Goal: Task Accomplishment & Management: Manage account settings

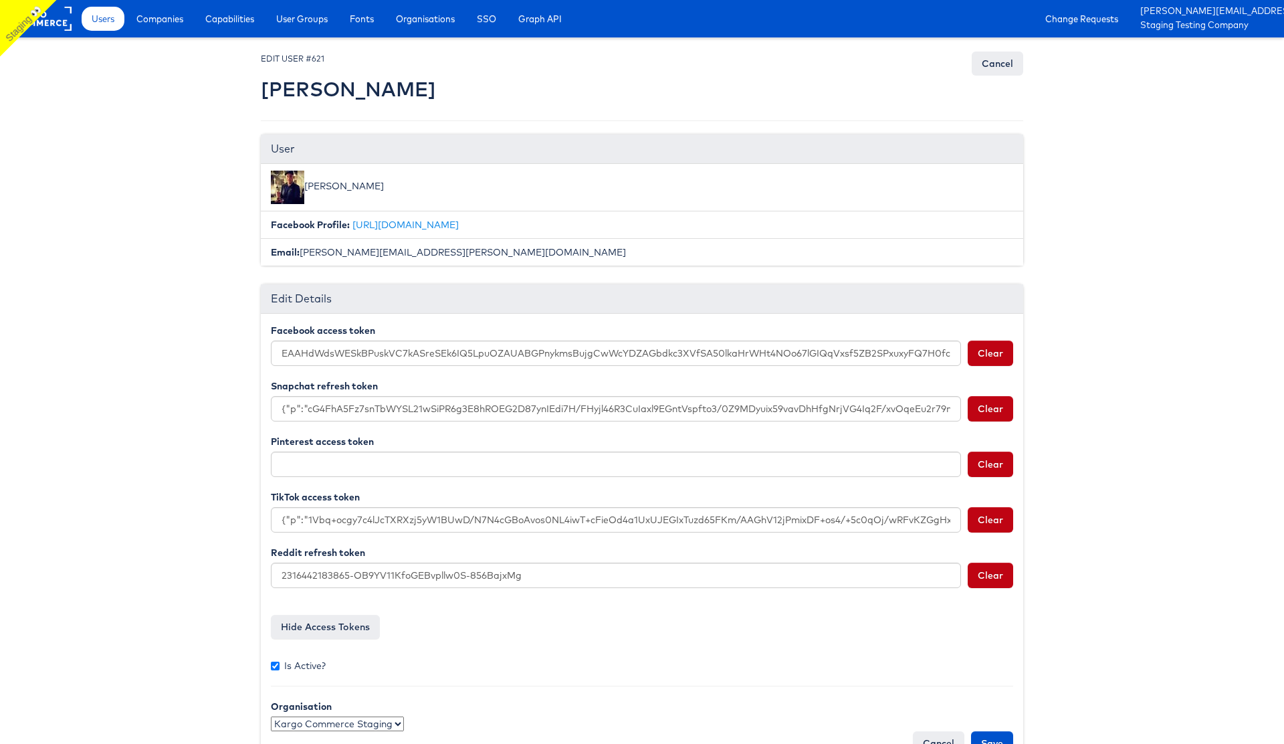
click at [158, 157] on body "Users Companies Capabilities User Groups Fonts Organisations SSO Graph API Chan…" at bounding box center [642, 392] width 1284 height 784
click at [990, 411] on button "Clear" at bounding box center [990, 408] width 45 height 25
click at [996, 512] on button "Clear" at bounding box center [990, 519] width 45 height 25
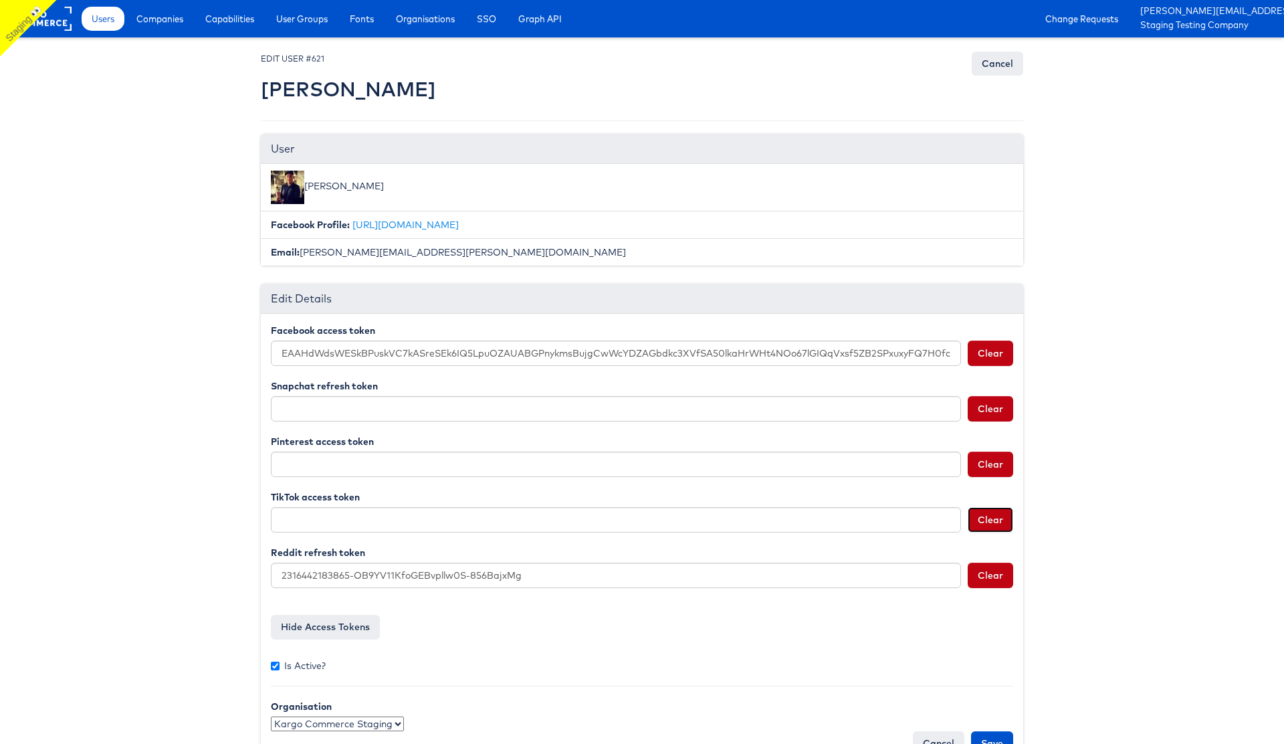
scroll to position [40, 0]
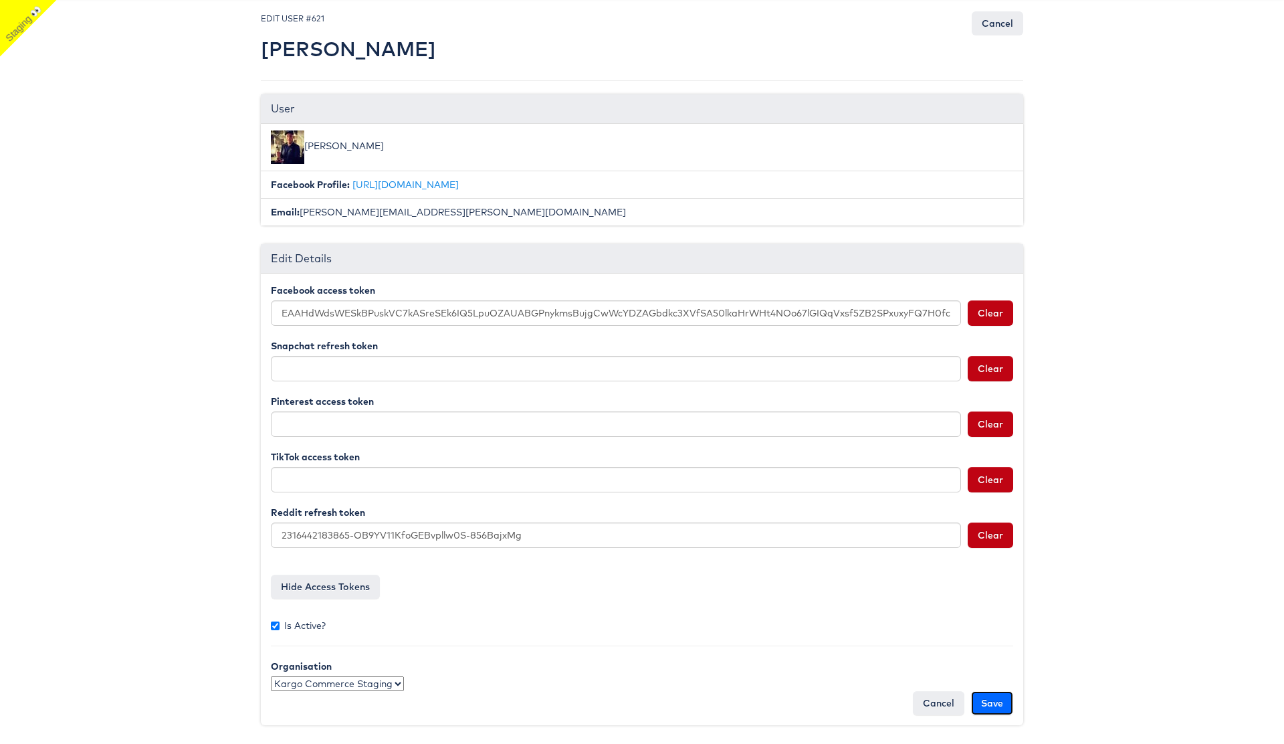
click at [991, 706] on input "Save" at bounding box center [992, 703] width 42 height 24
type input "Saving..."
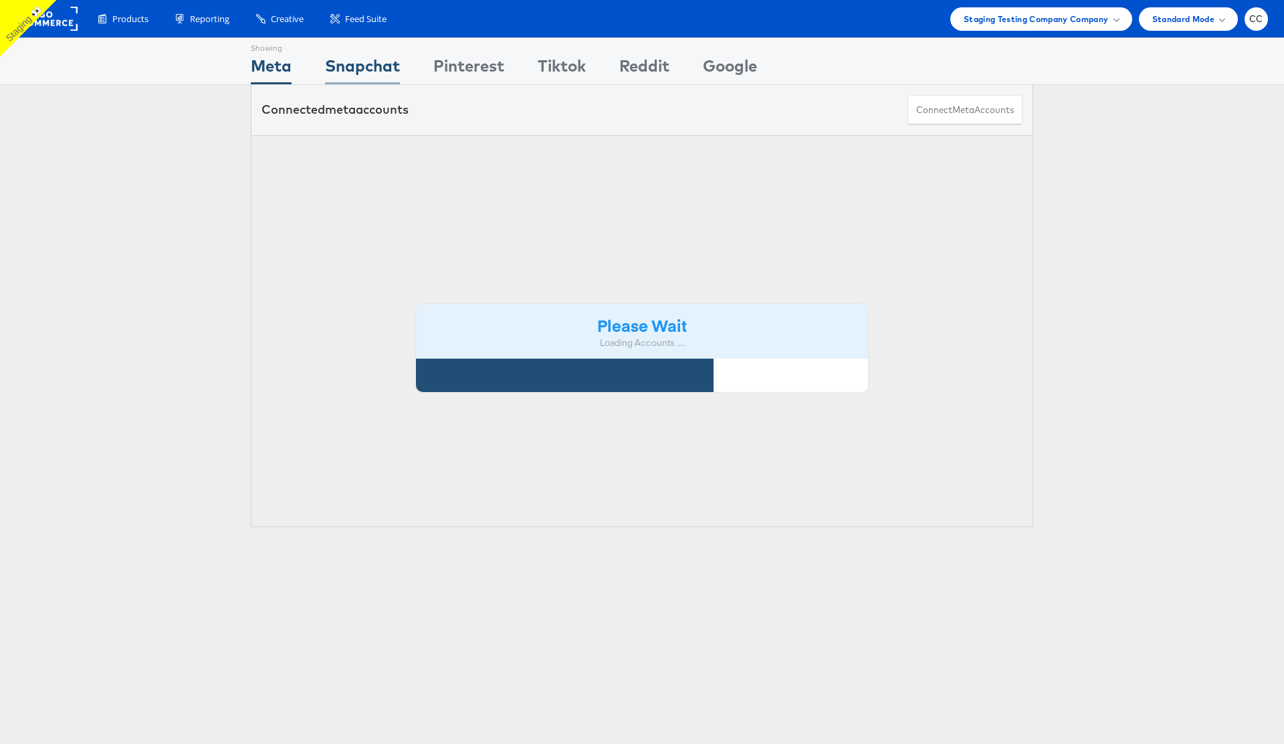
click at [363, 71] on div "Snapchat" at bounding box center [362, 69] width 75 height 30
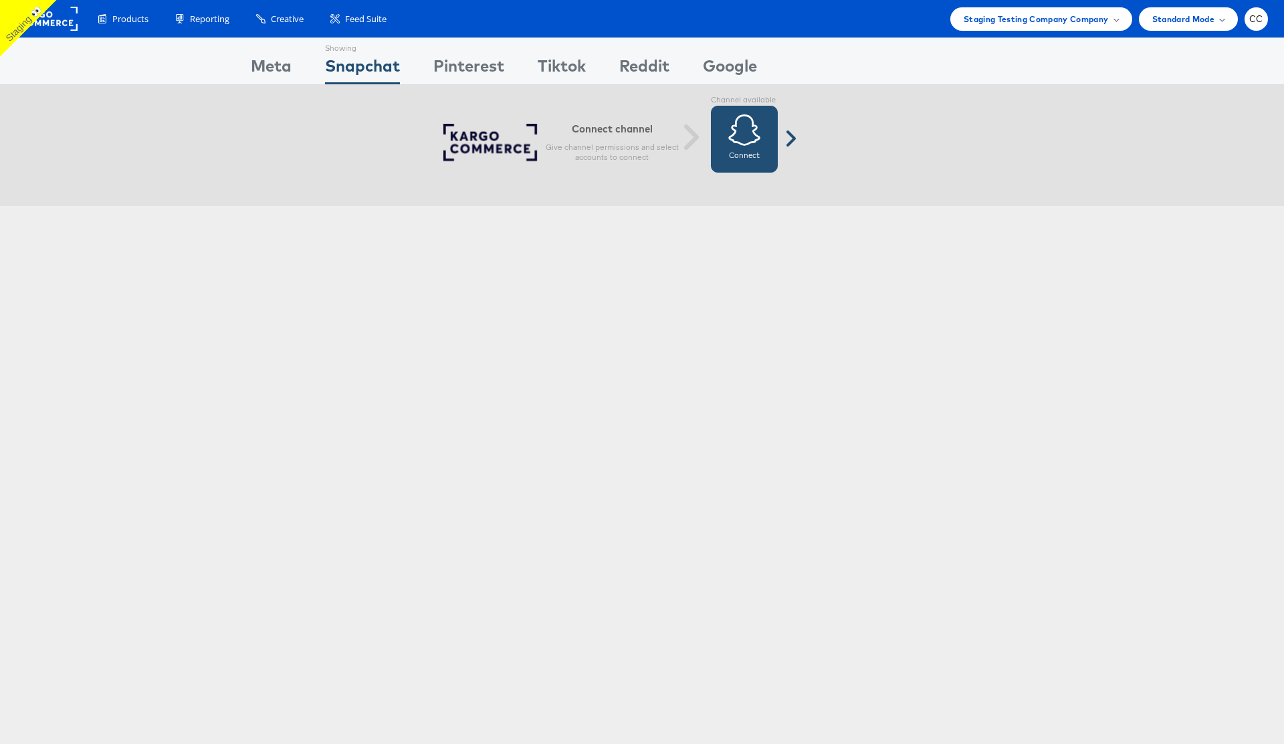
click at [739, 136] on icon at bounding box center [744, 129] width 33 height 33
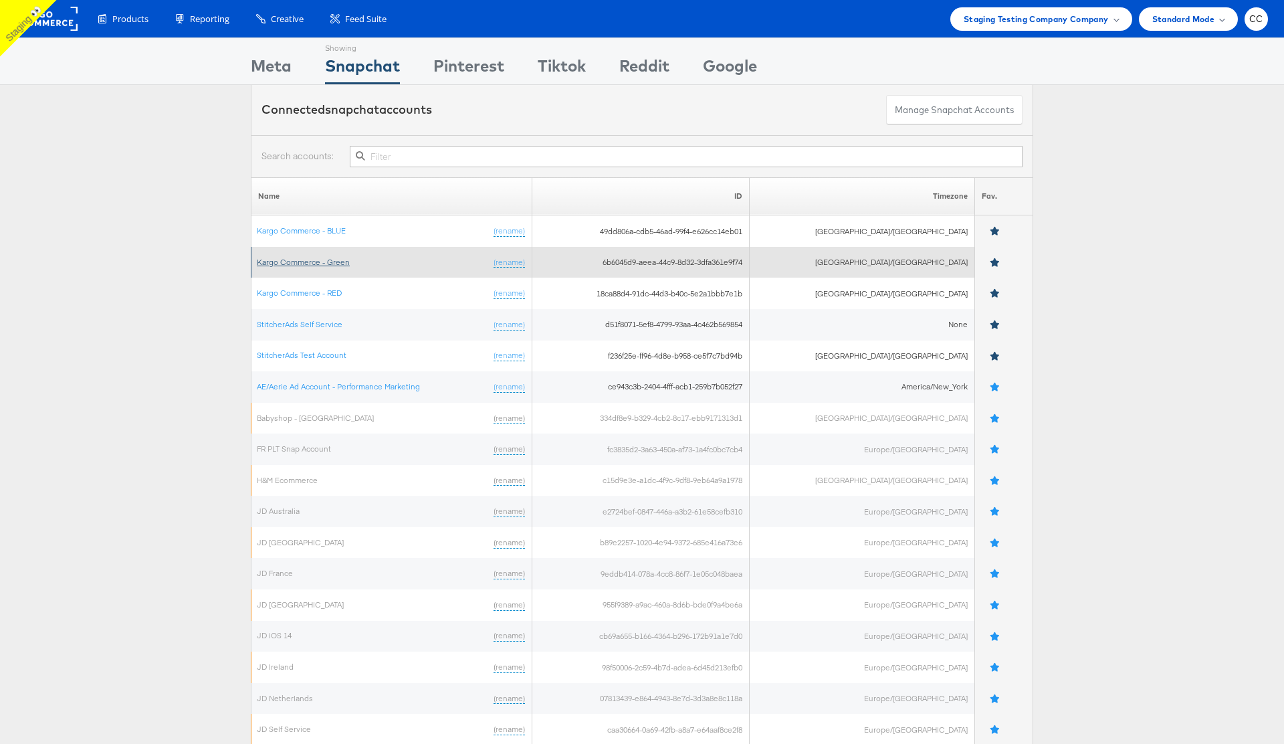
click at [308, 259] on link "Kargo Commerce - Green" at bounding box center [303, 262] width 93 height 10
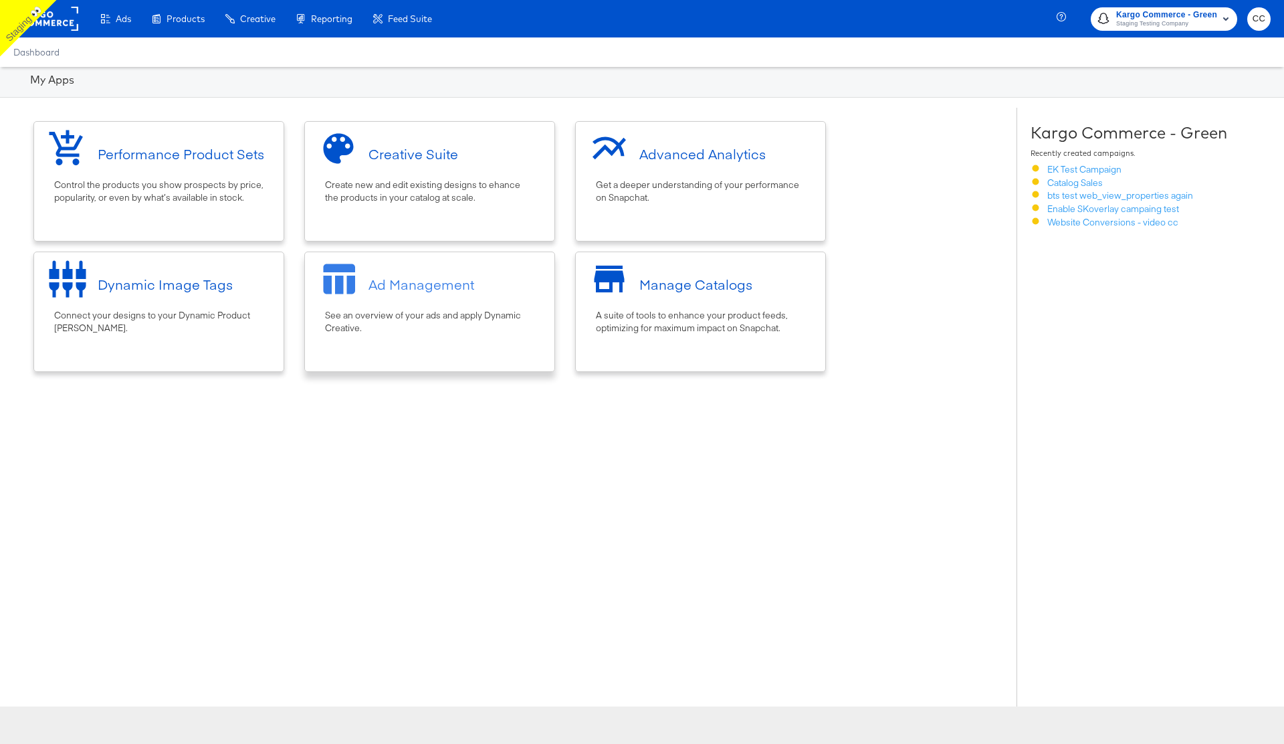
click at [423, 319] on div "See an overview of your ads and apply Dynamic Creative." at bounding box center [429, 321] width 209 height 25
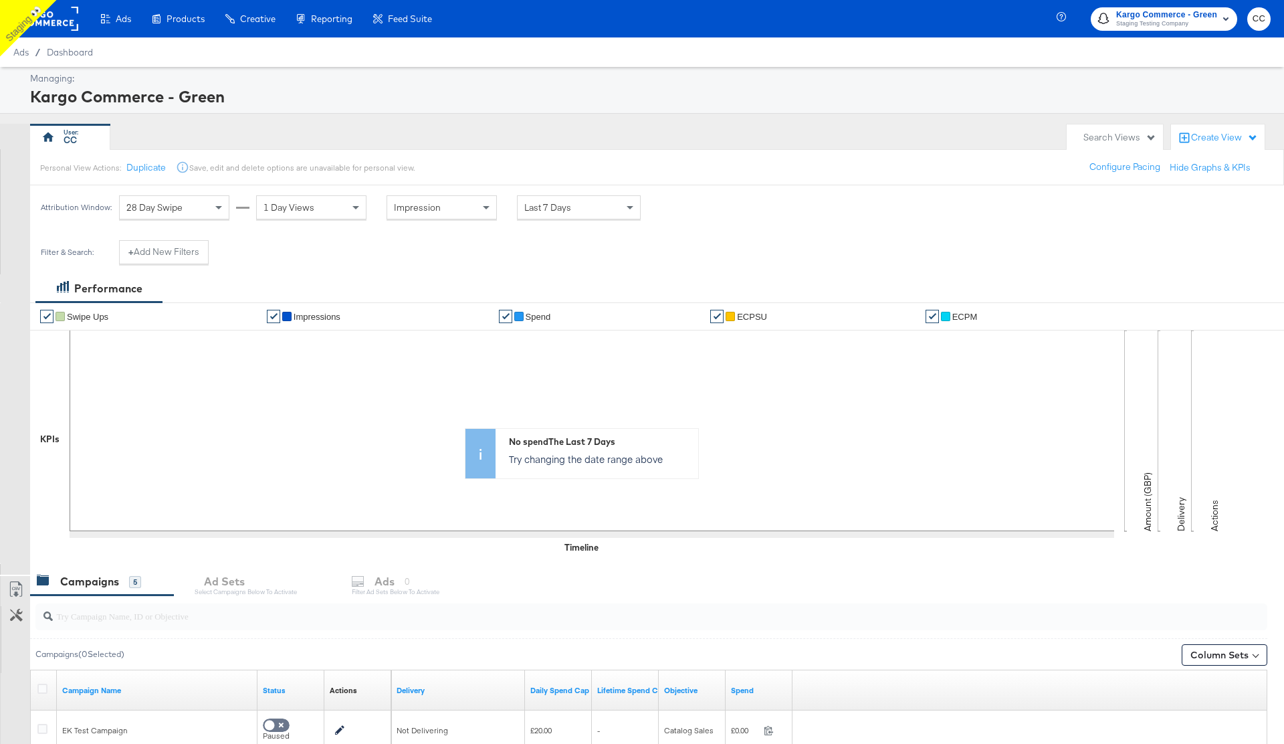
click at [60, 24] on rect at bounding box center [48, 19] width 62 height 24
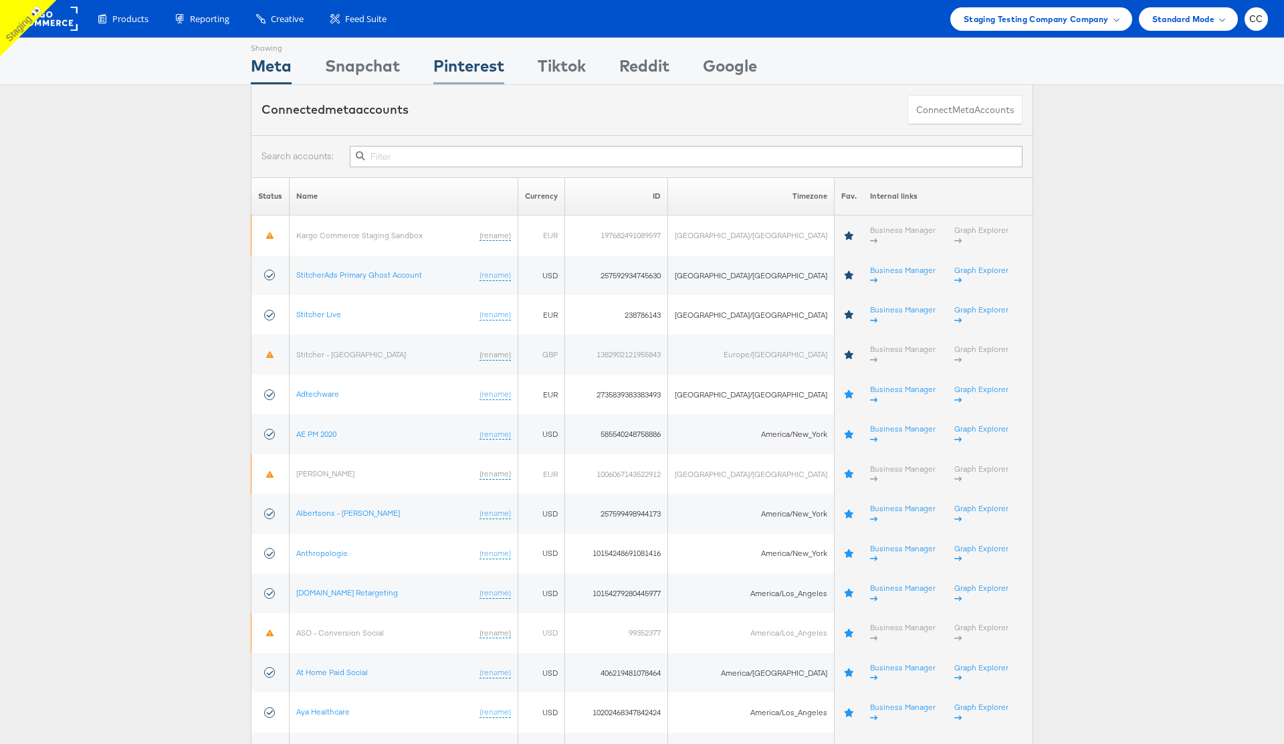
click at [465, 74] on div "Pinterest" at bounding box center [468, 69] width 71 height 30
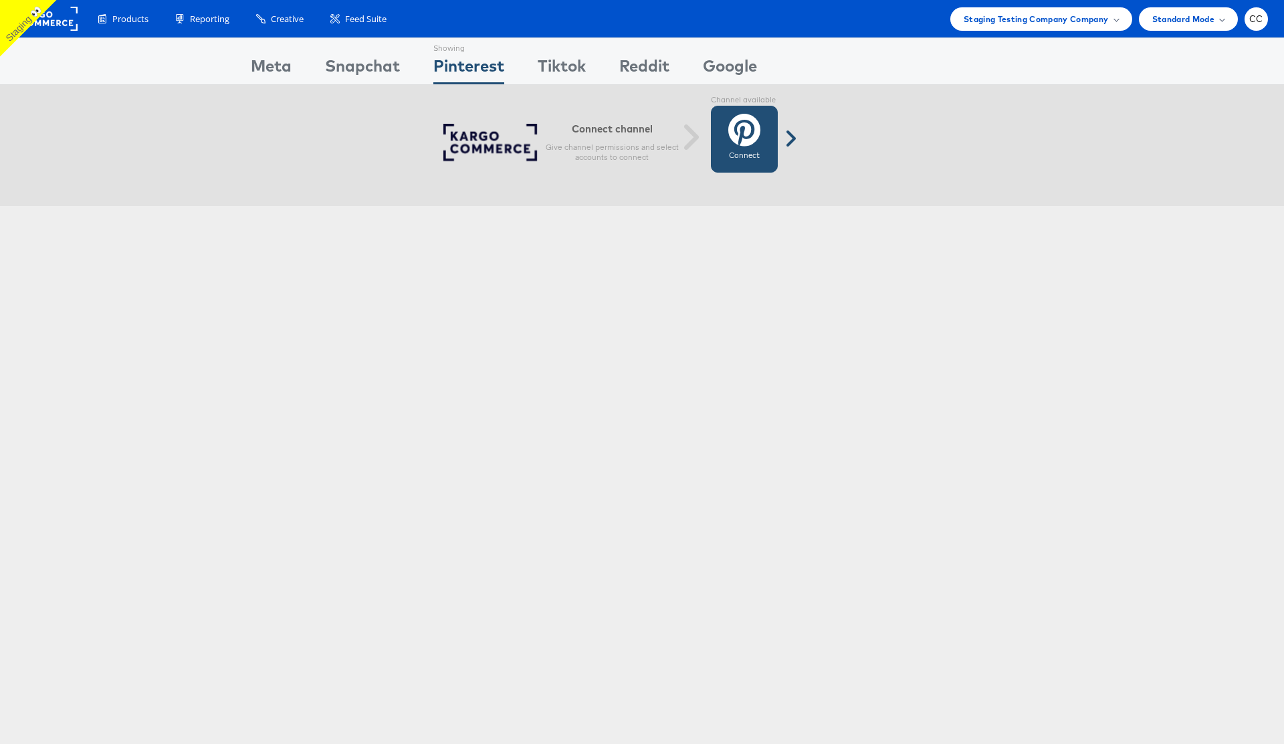
click at [744, 141] on icon at bounding box center [744, 129] width 32 height 33
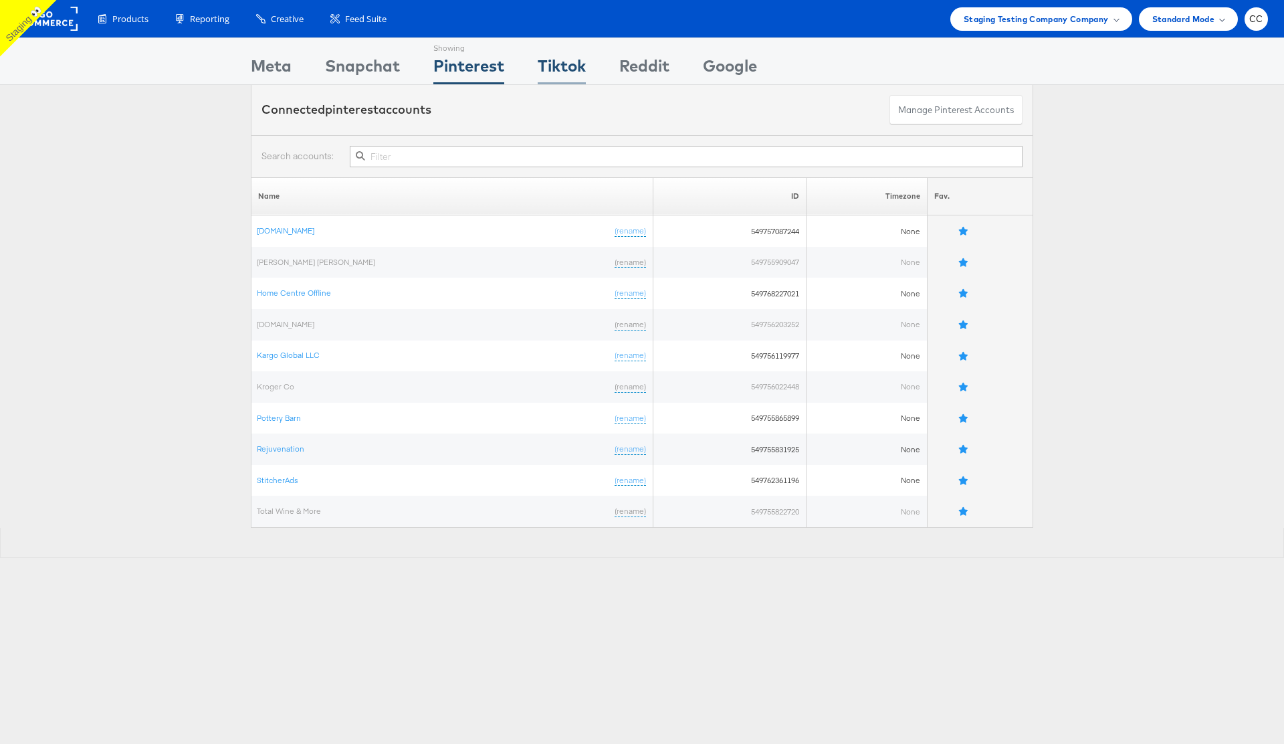
click at [570, 74] on div "Tiktok" at bounding box center [562, 69] width 48 height 30
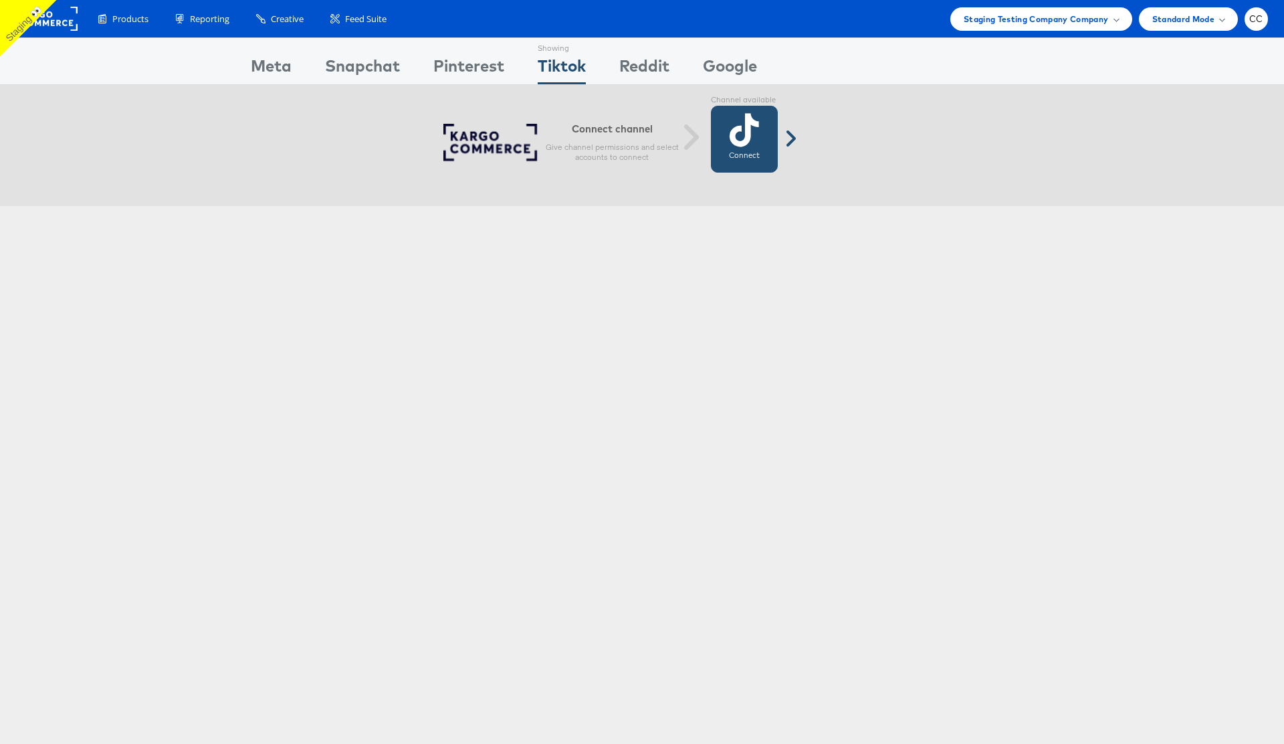
click at [731, 137] on icon at bounding box center [744, 129] width 29 height 33
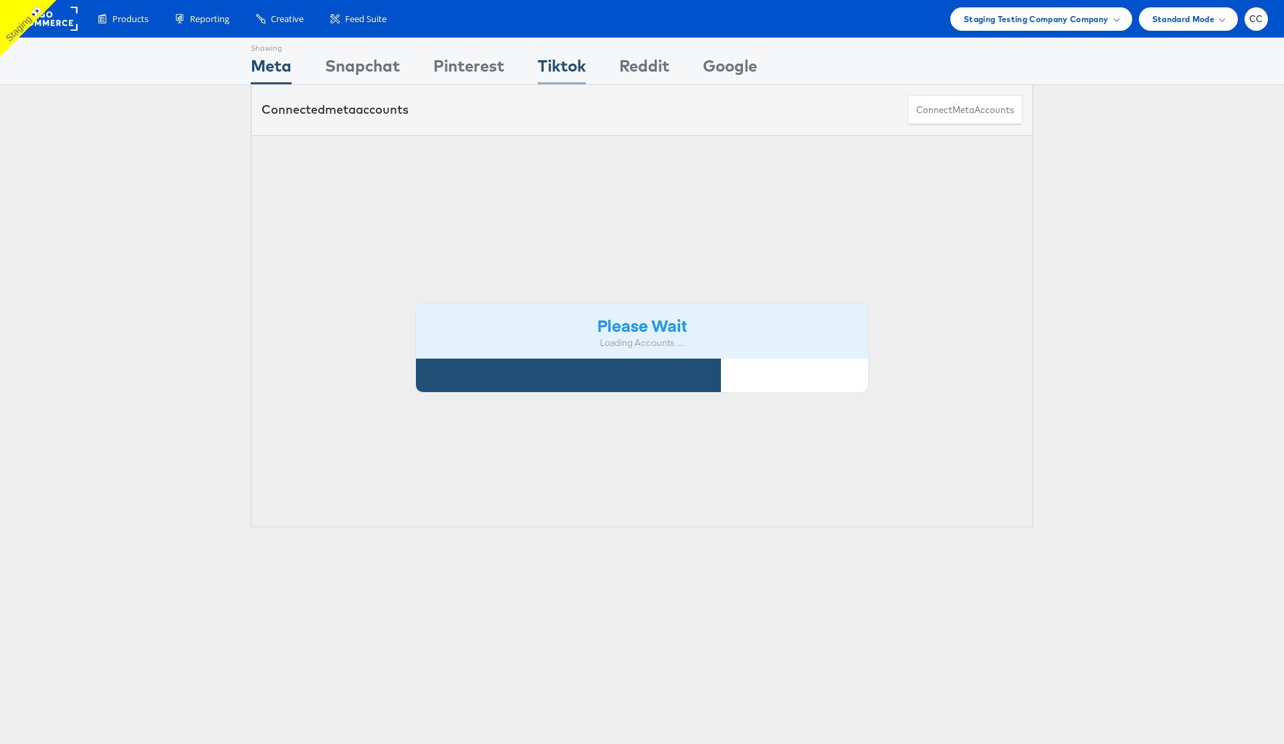
click at [558, 64] on div "Tiktok" at bounding box center [562, 69] width 48 height 30
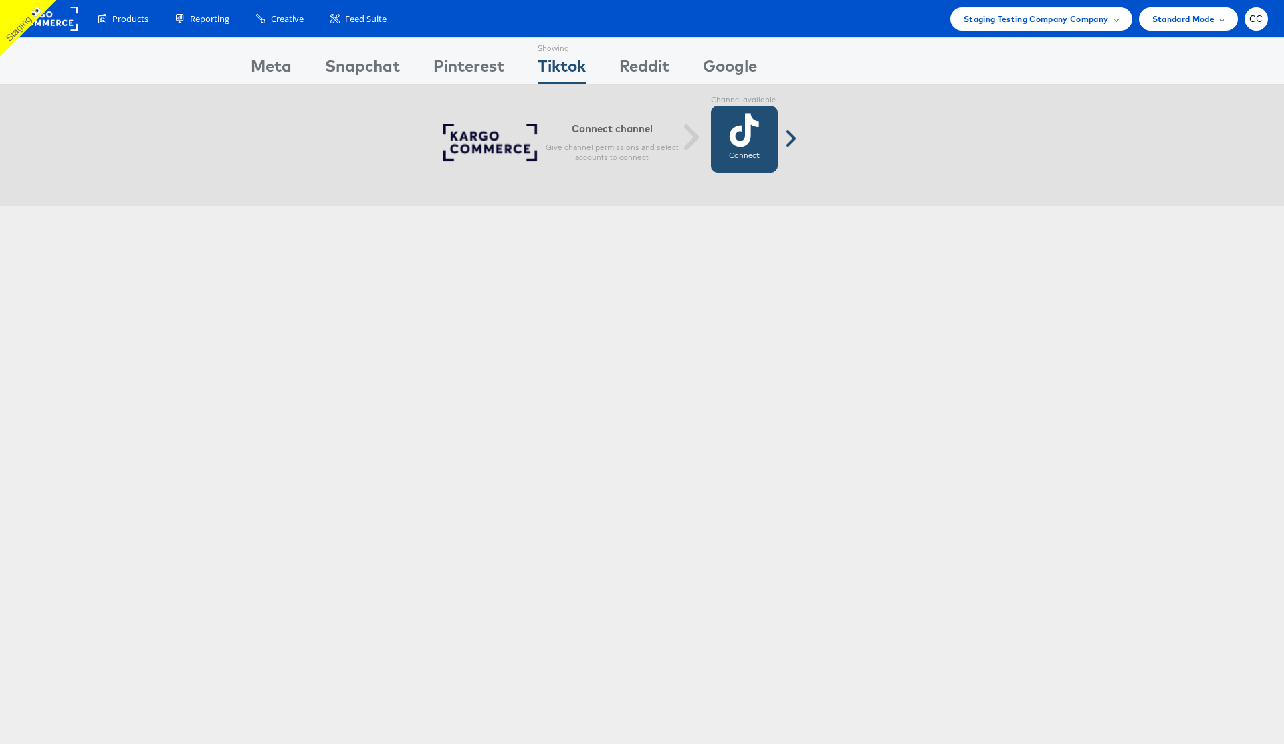
click at [742, 144] on icon at bounding box center [744, 129] width 29 height 33
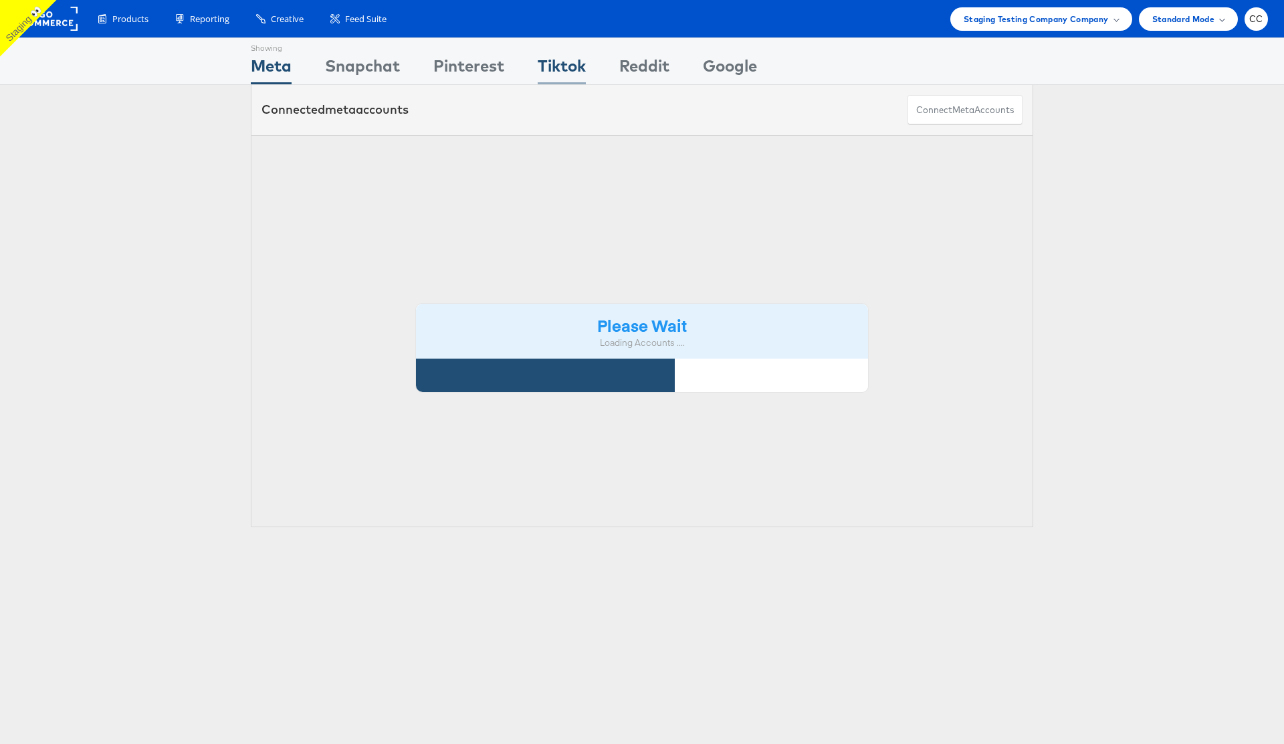
click at [561, 65] on div "Tiktok" at bounding box center [562, 69] width 48 height 30
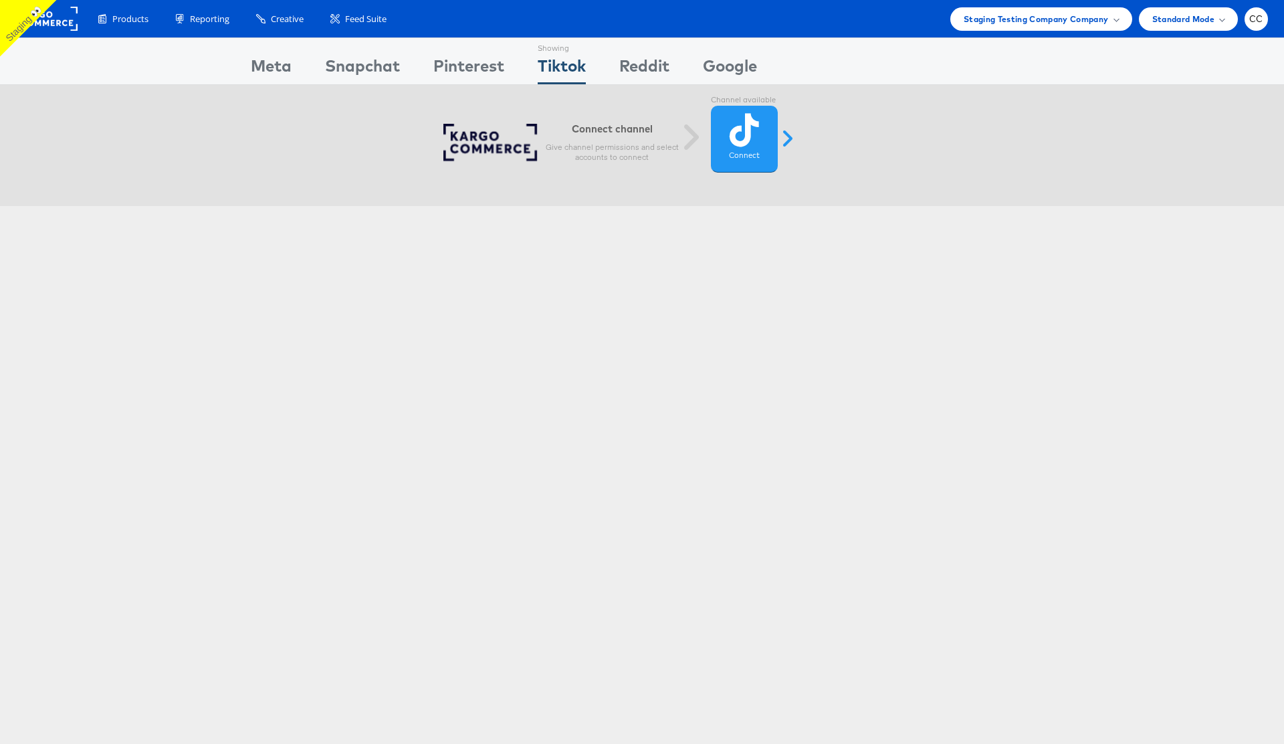
click at [946, 137] on div "Connect channel Give channel permissions and select accounts to connect Channel…" at bounding box center [635, 145] width 1331 height 121
click at [738, 140] on icon at bounding box center [744, 129] width 29 height 33
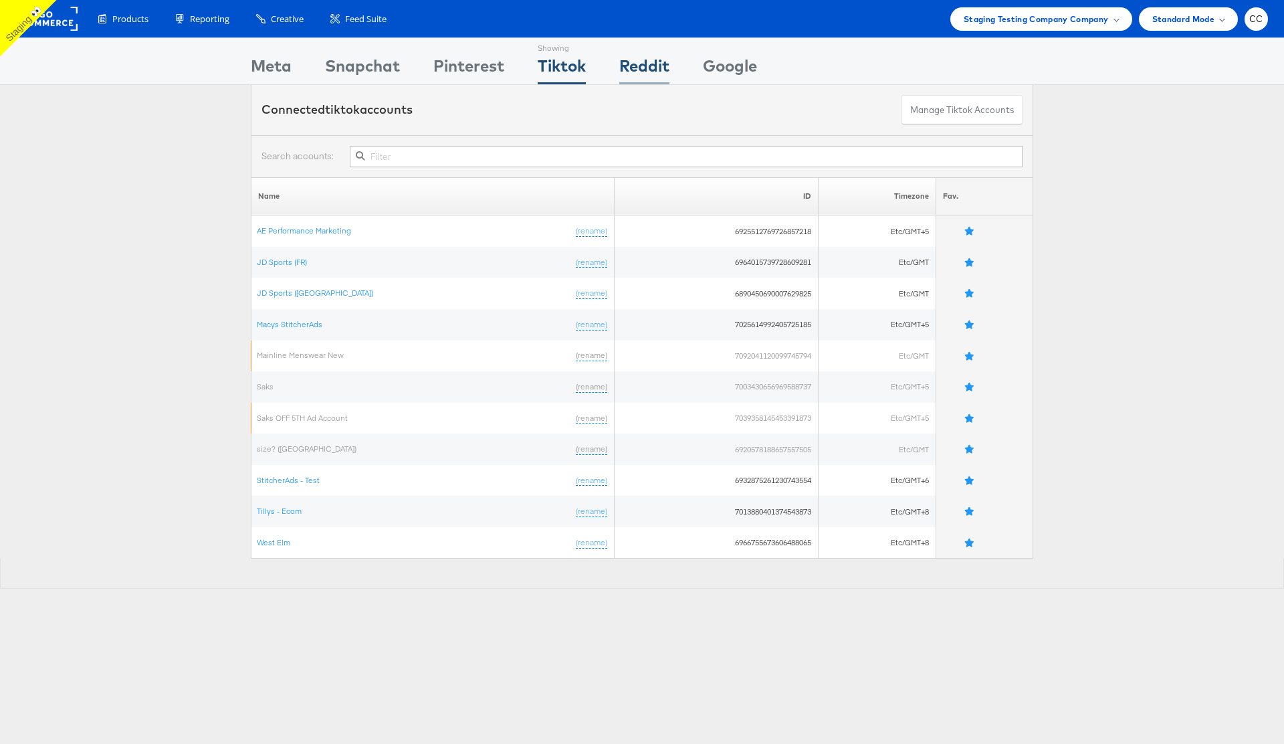
click at [643, 64] on div "Reddit" at bounding box center [644, 69] width 50 height 30
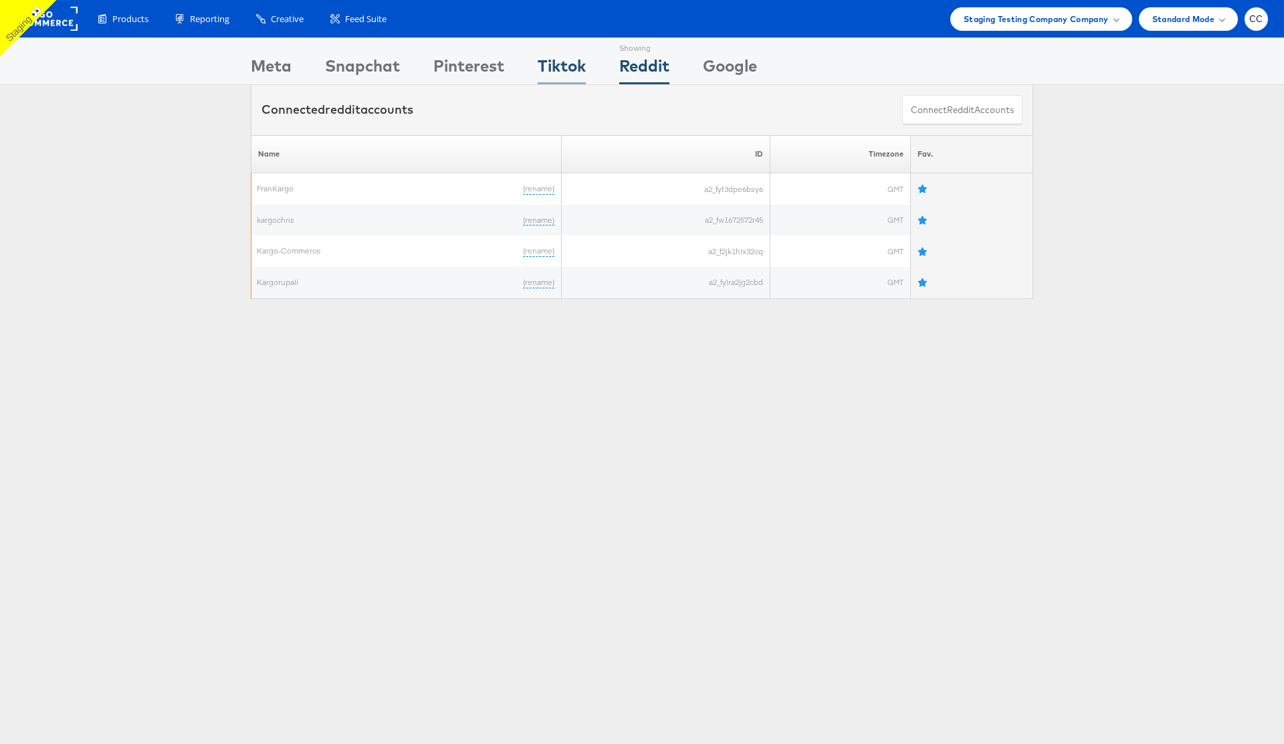
click at [551, 76] on div "Tiktok" at bounding box center [562, 69] width 48 height 30
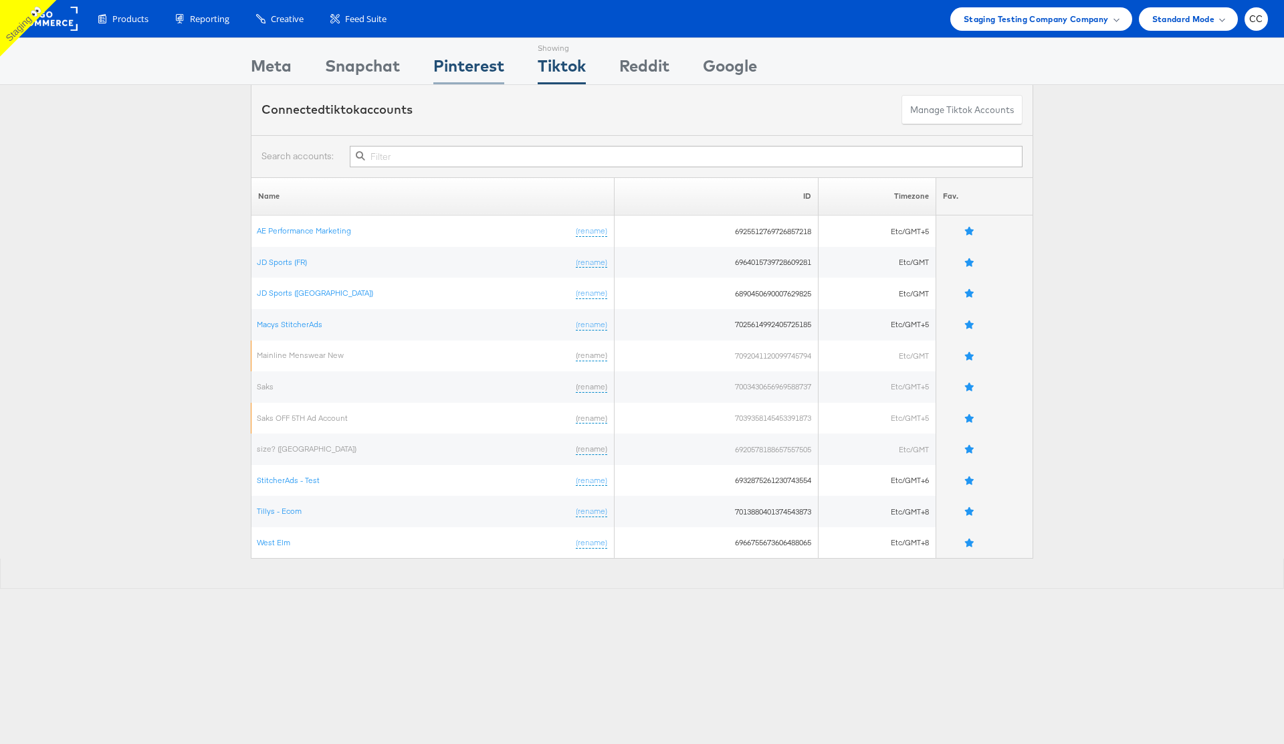
click at [478, 59] on div "Pinterest" at bounding box center [468, 69] width 71 height 30
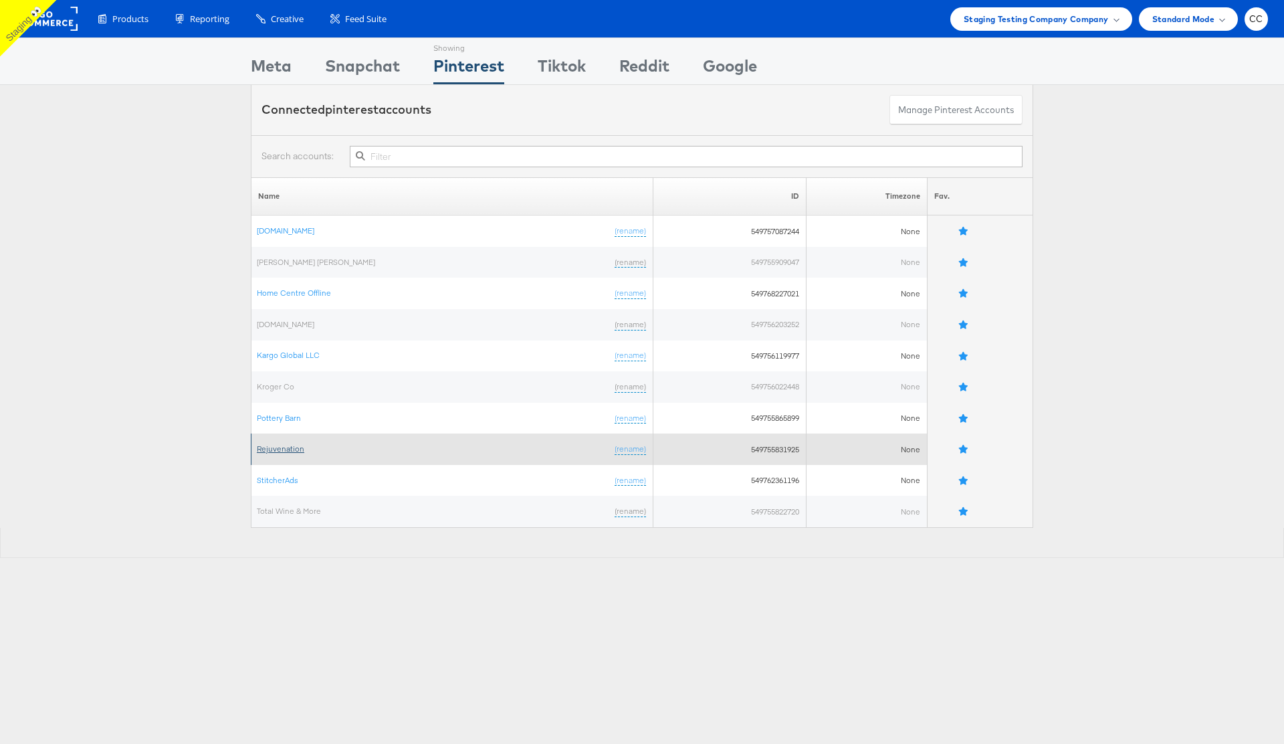
click at [280, 443] on link "Rejuvenation" at bounding box center [280, 448] width 47 height 10
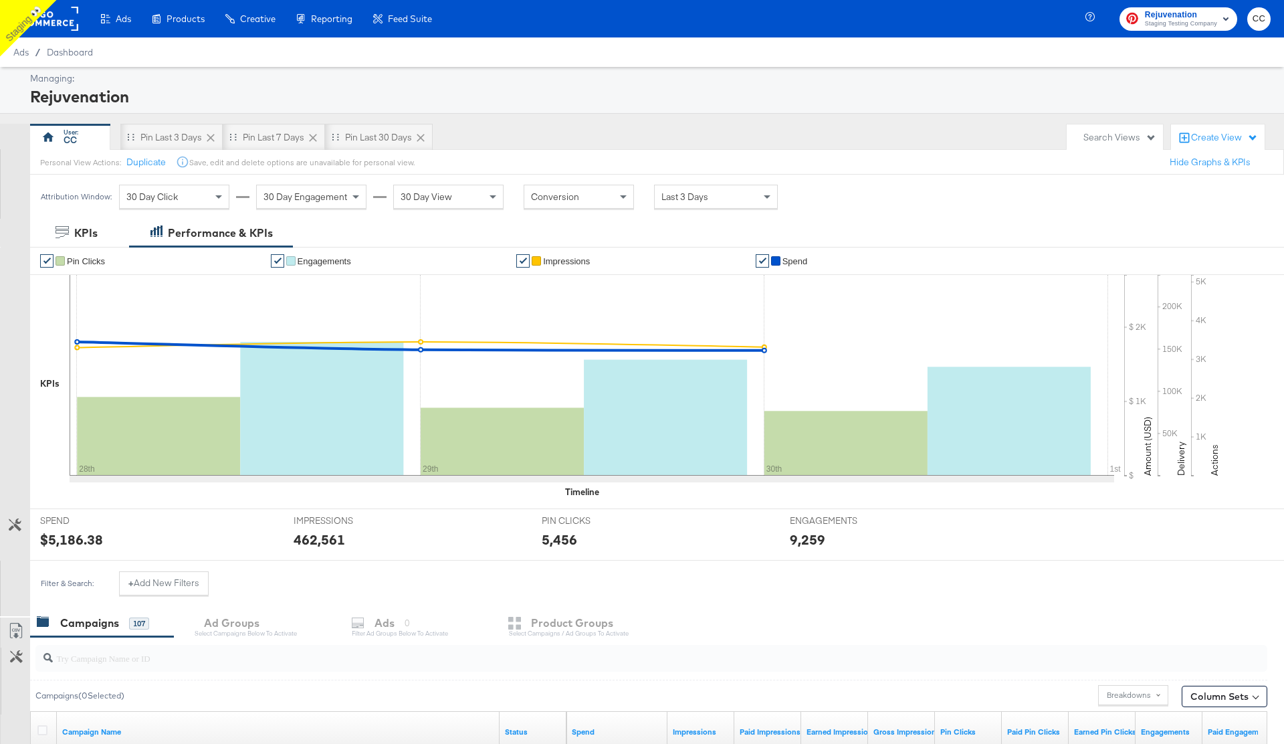
click at [905, 118] on div "Managing: Rejuvenation CC Pin Last 3 Days Pin Last 7 Days Pin Last 30 Days Sear…" at bounding box center [642, 596] width 1284 height 1059
click at [64, 20] on rect at bounding box center [48, 19] width 62 height 24
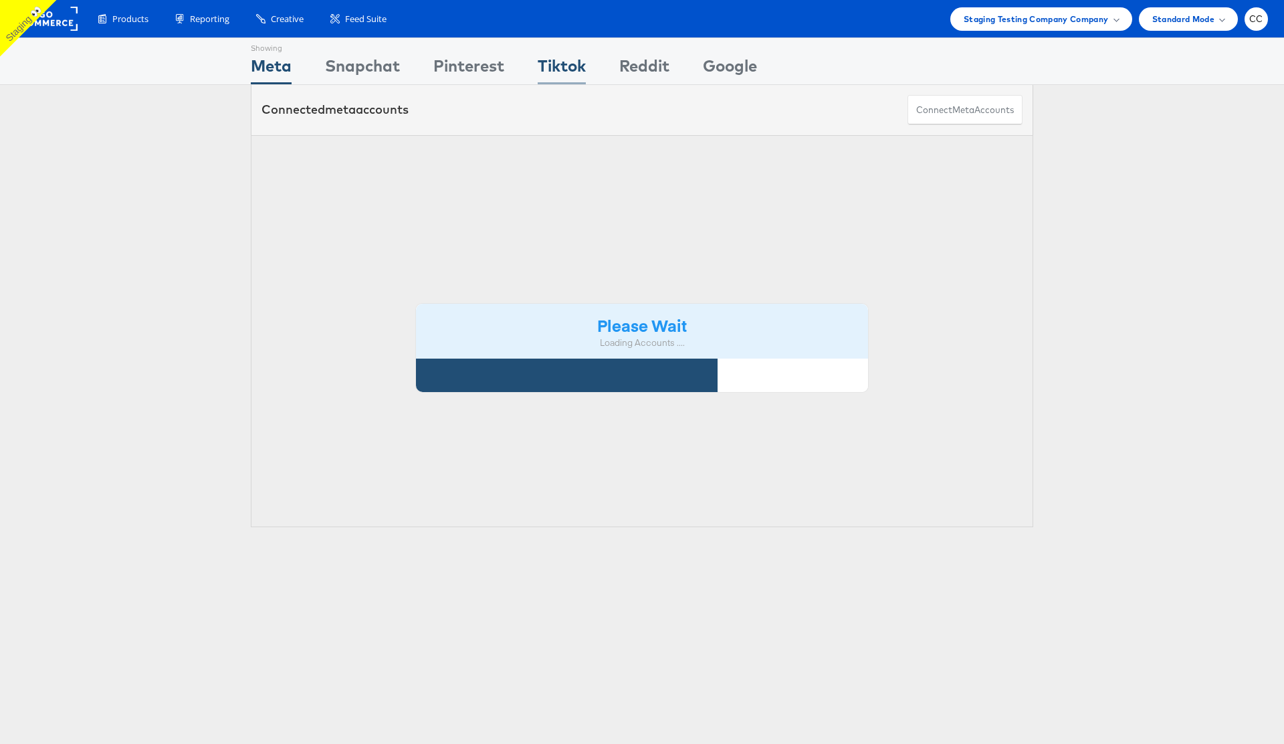
click at [567, 68] on div "Tiktok" at bounding box center [562, 69] width 48 height 30
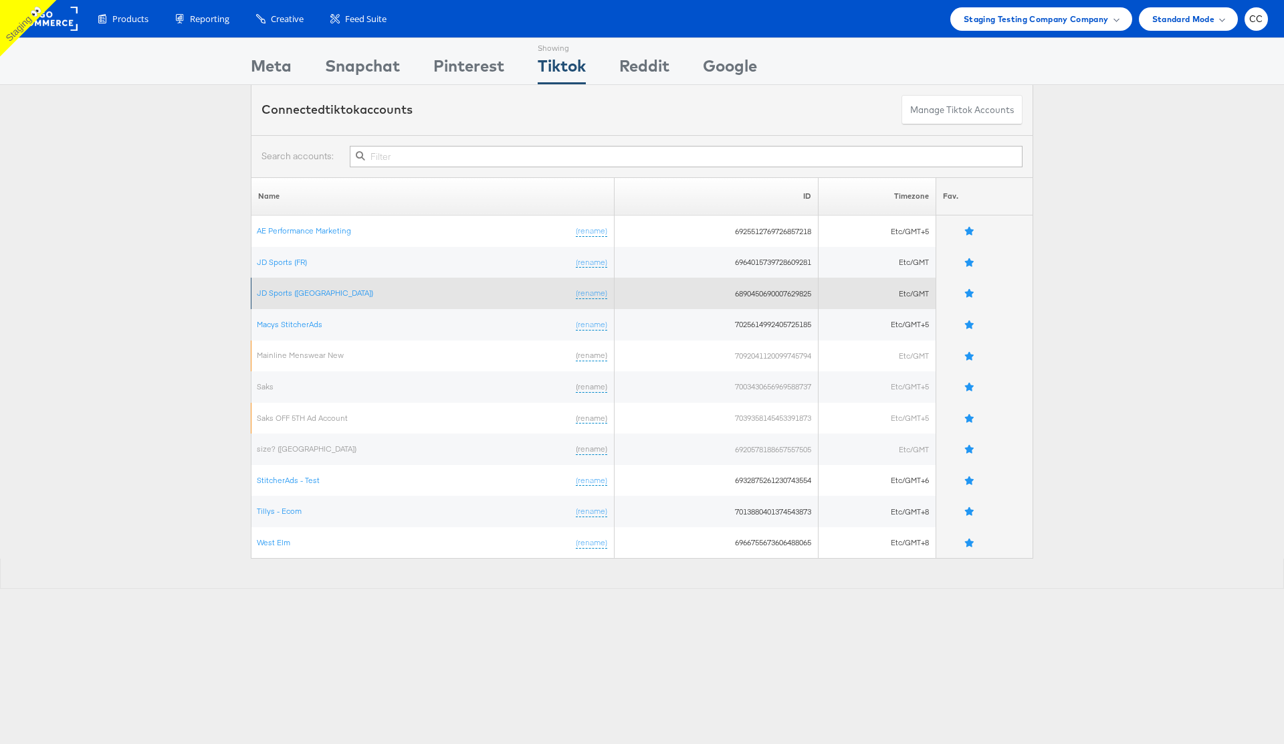
click at [281, 284] on td "JD Sports ([GEOGRAPHIC_DATA]) (rename)" at bounding box center [432, 293] width 363 height 31
click at [282, 292] on link "JD Sports ([GEOGRAPHIC_DATA])" at bounding box center [315, 293] width 116 height 10
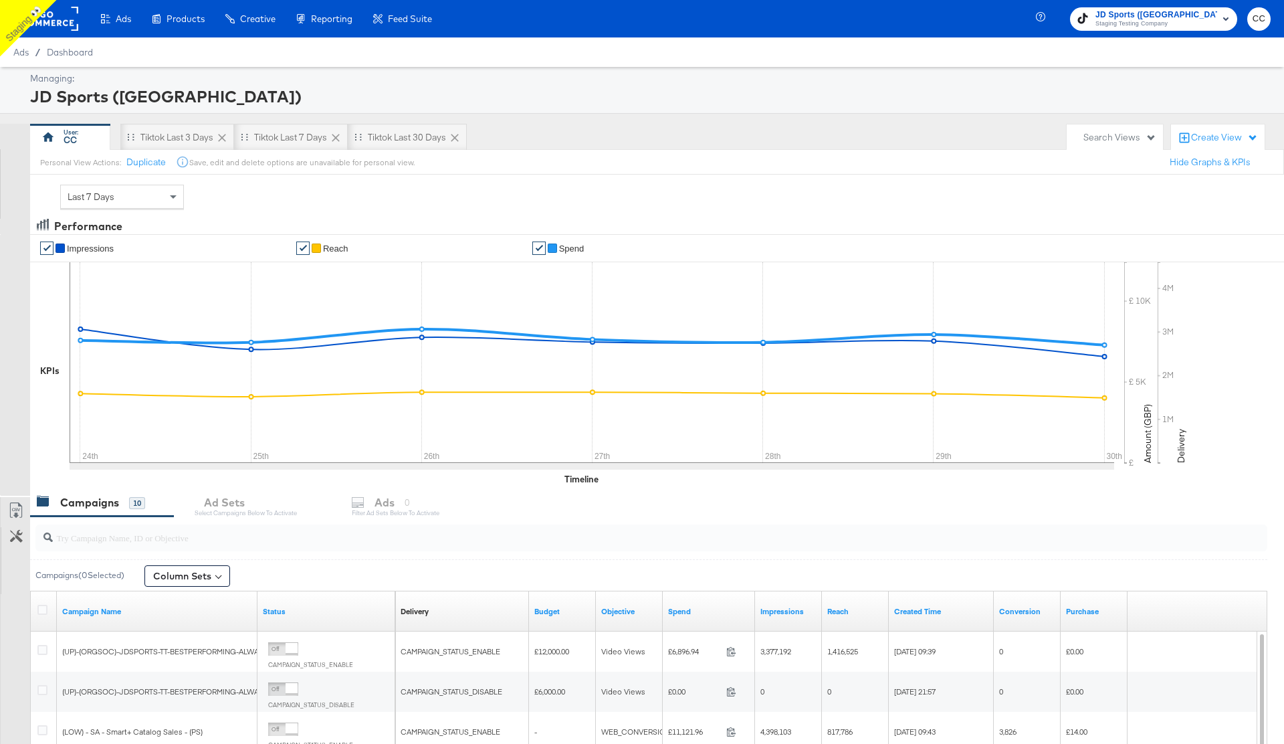
click at [53, 23] on rect at bounding box center [48, 19] width 62 height 24
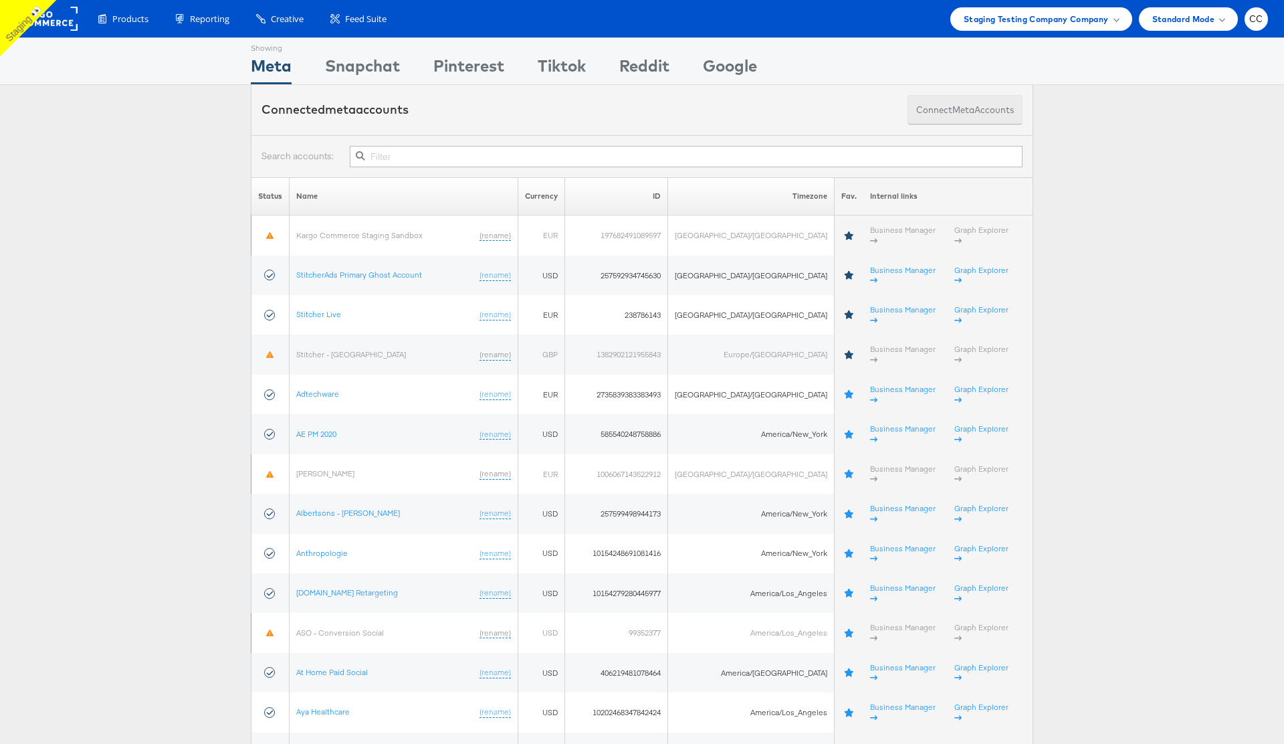
click at [985, 110] on button "Connect meta Accounts" at bounding box center [965, 110] width 115 height 30
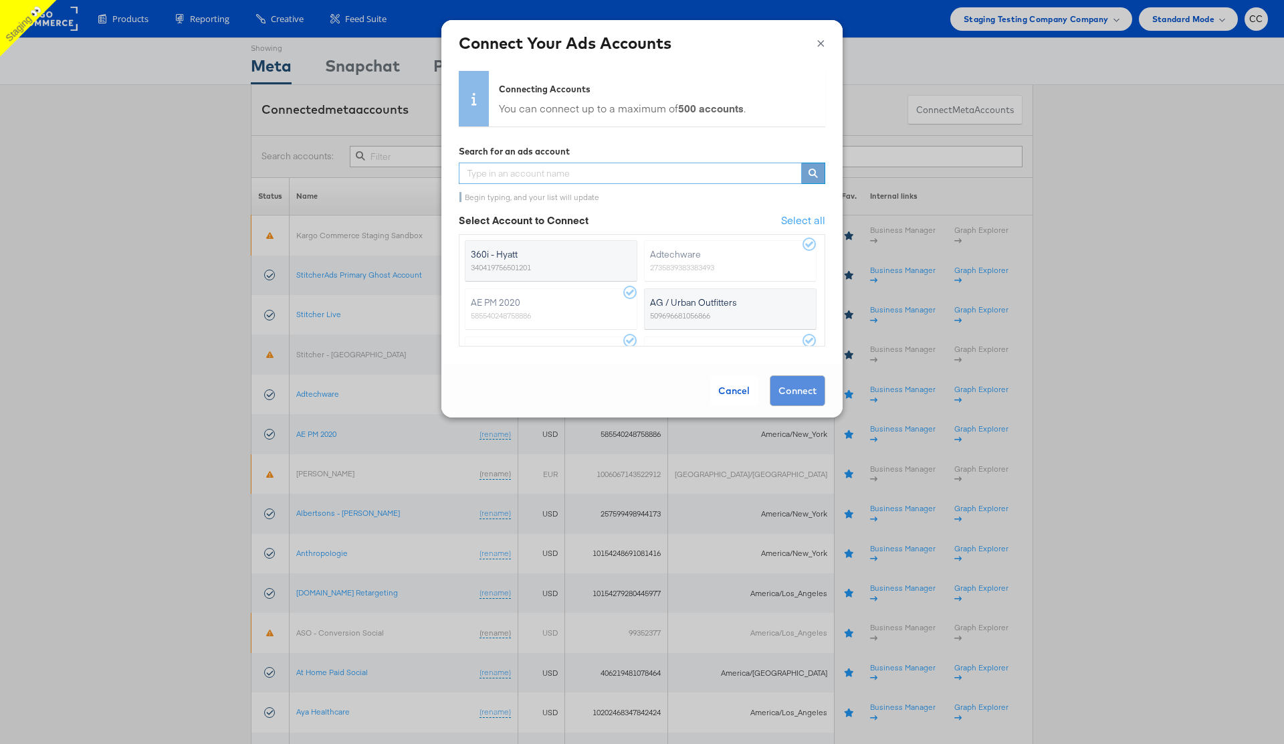
scroll to position [3, 0]
click at [710, 308] on span "509696681056866" at bounding box center [680, 312] width 60 height 13
click at [0, 0] on input "AG / Urban Outfitters 509696681056866" at bounding box center [0, 0] width 0 height 0
click at [797, 386] on button "Connect" at bounding box center [798, 390] width 56 height 31
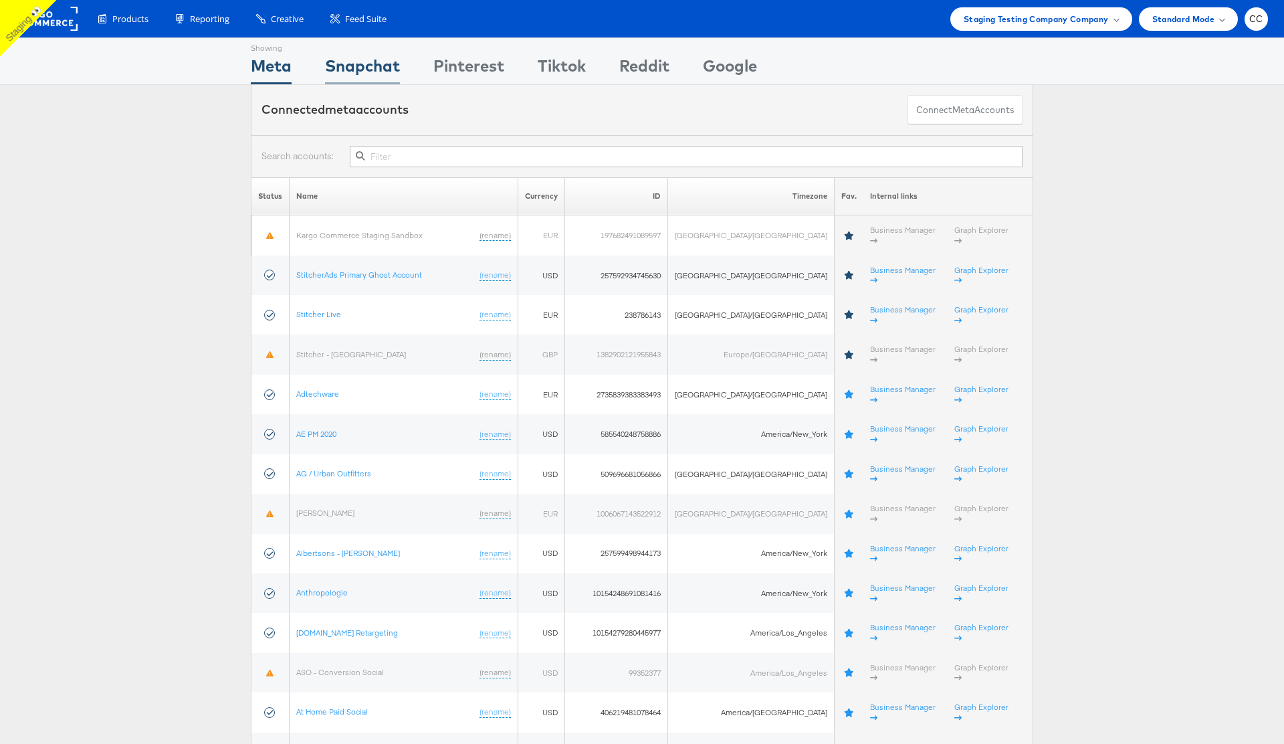
click at [379, 65] on div "Snapchat" at bounding box center [362, 69] width 75 height 30
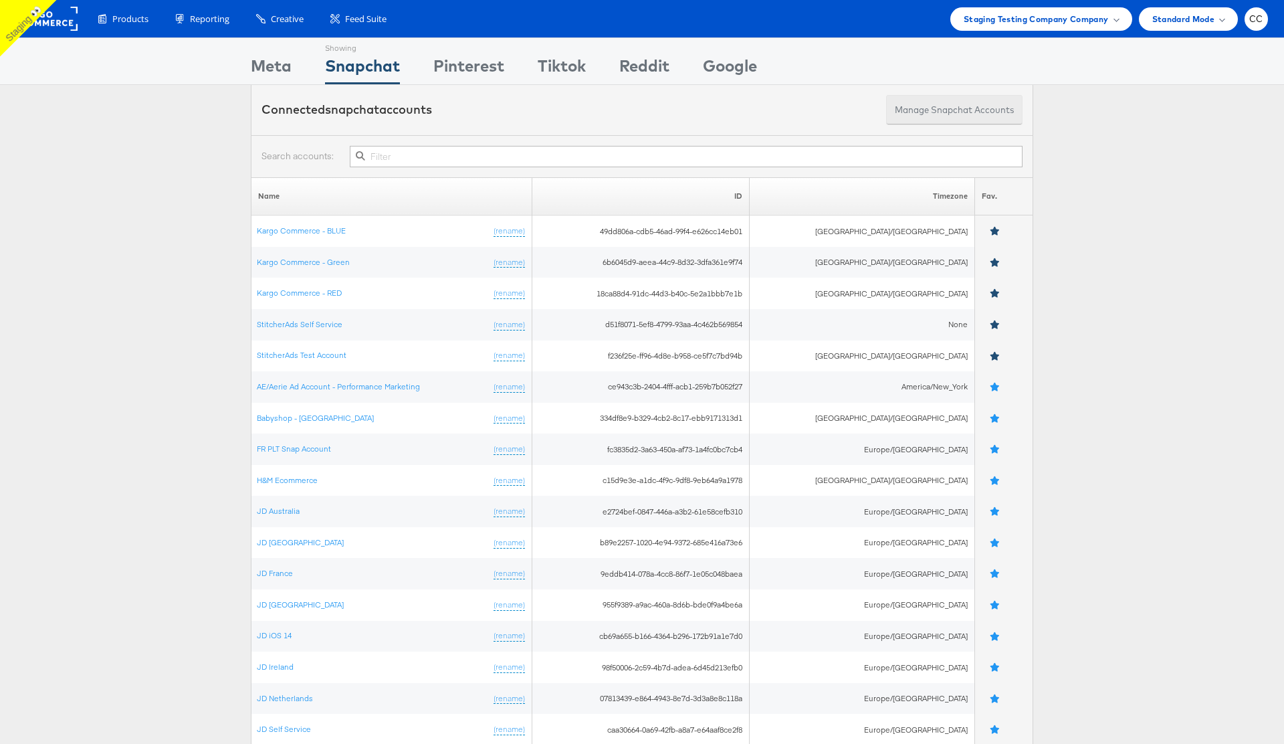
click at [952, 103] on button "Manage Snapchat Accounts" at bounding box center [954, 110] width 136 height 30
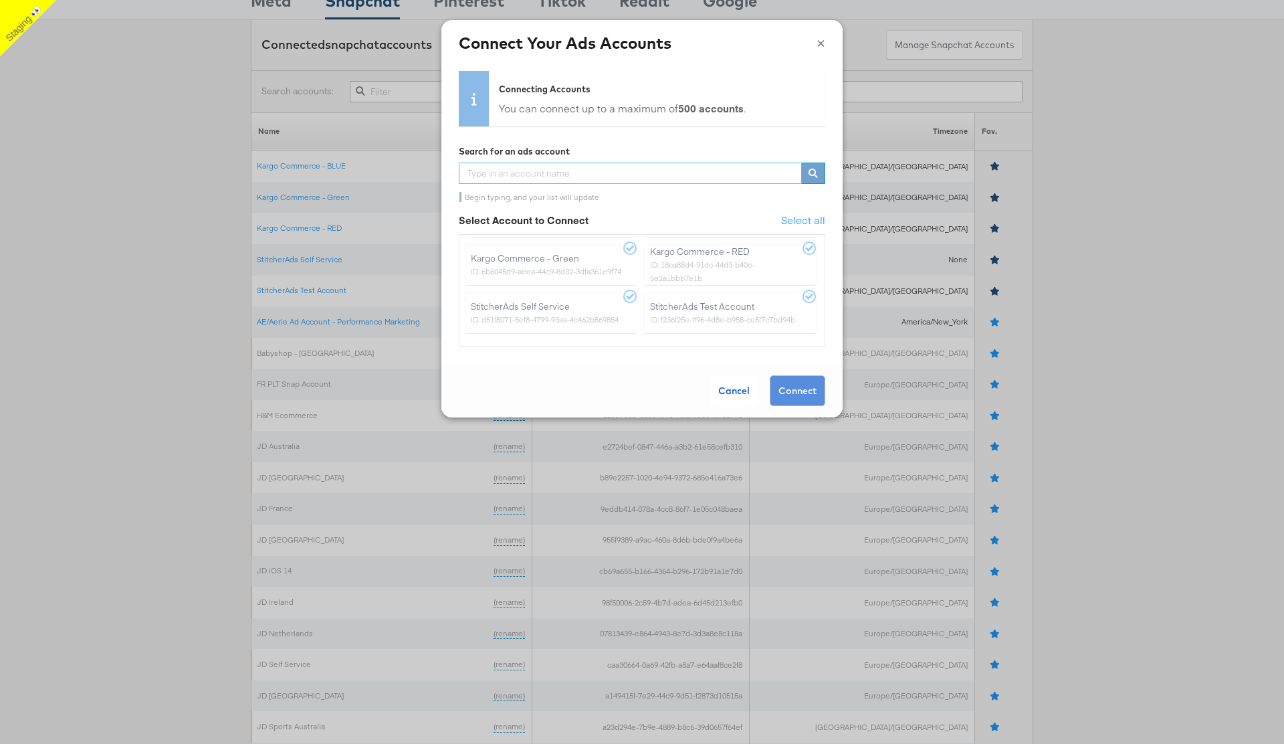
scroll to position [114, 0]
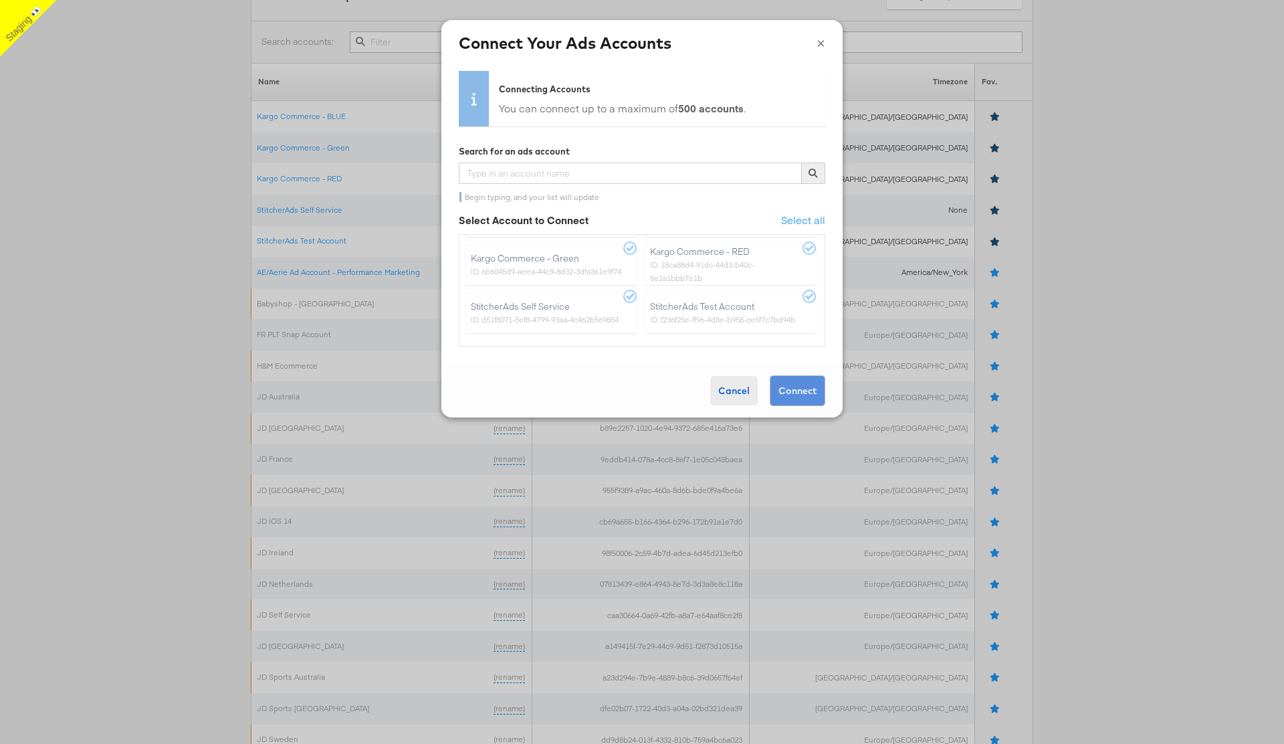
click at [738, 385] on div "Cancel" at bounding box center [733, 390] width 47 height 29
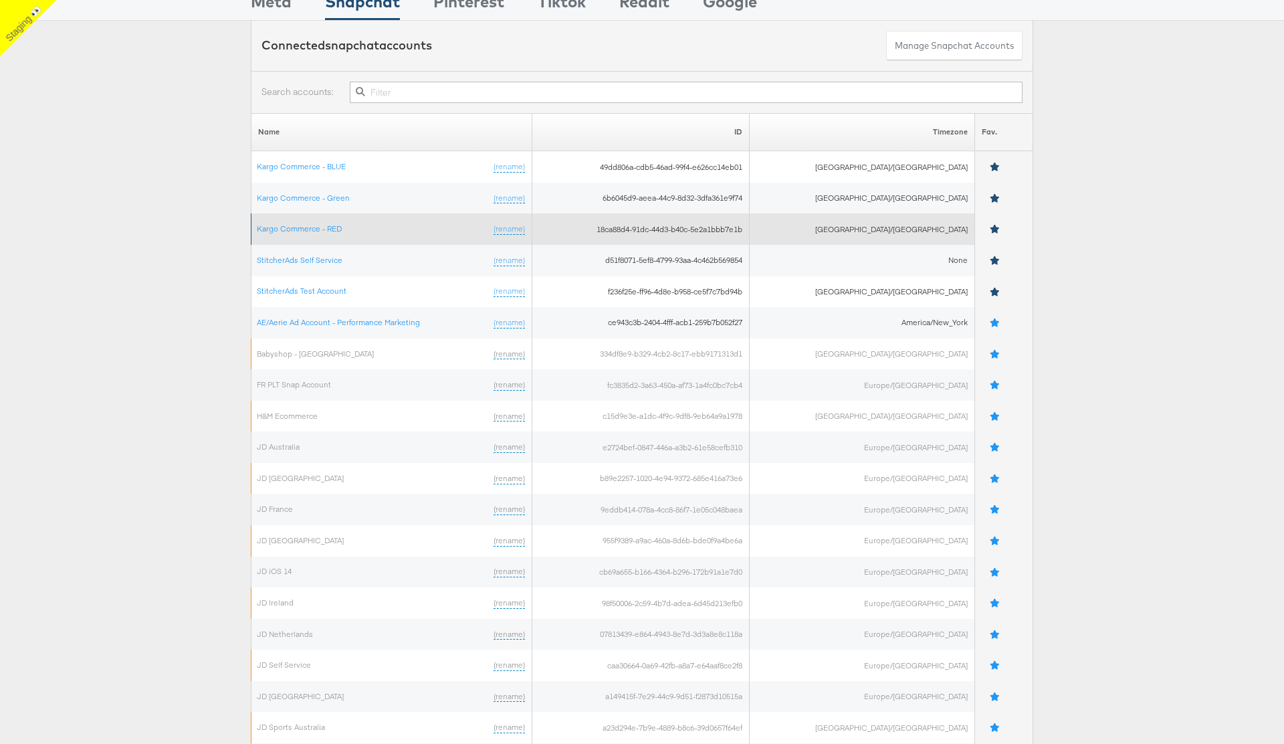
scroll to position [0, 0]
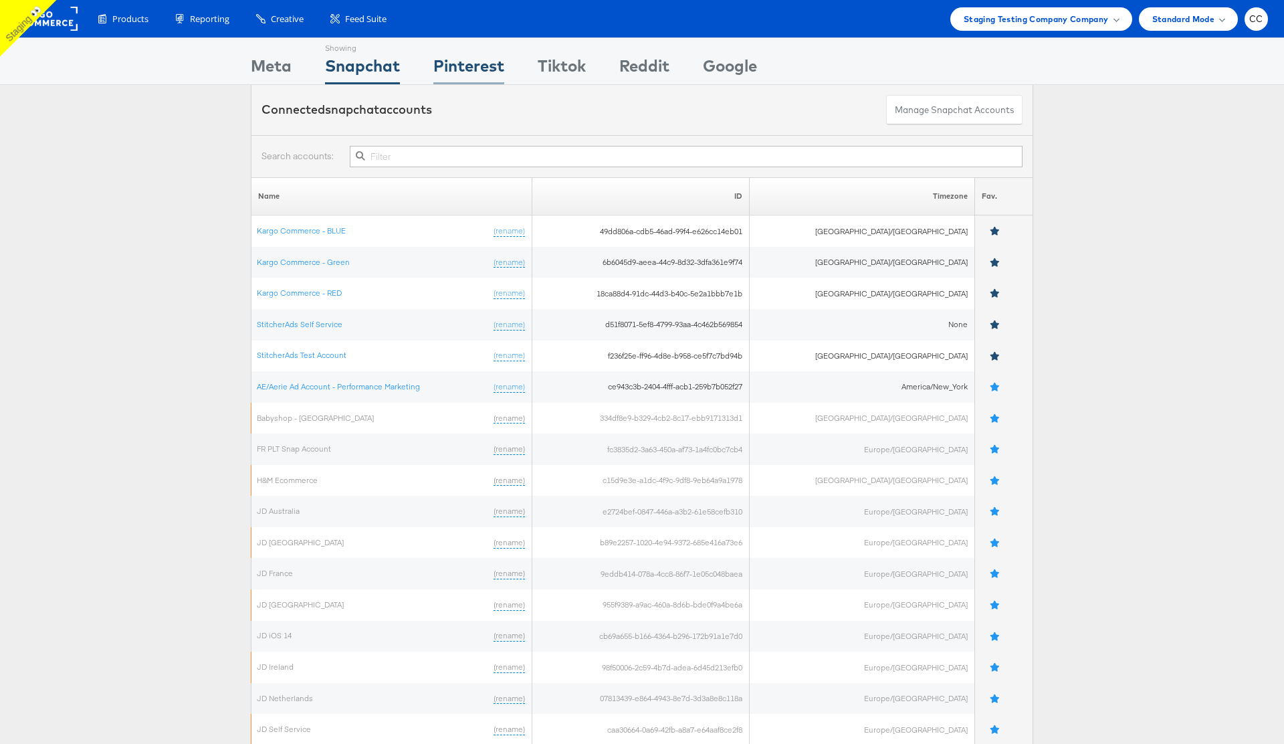
click at [464, 68] on div "Pinterest" at bounding box center [468, 69] width 71 height 30
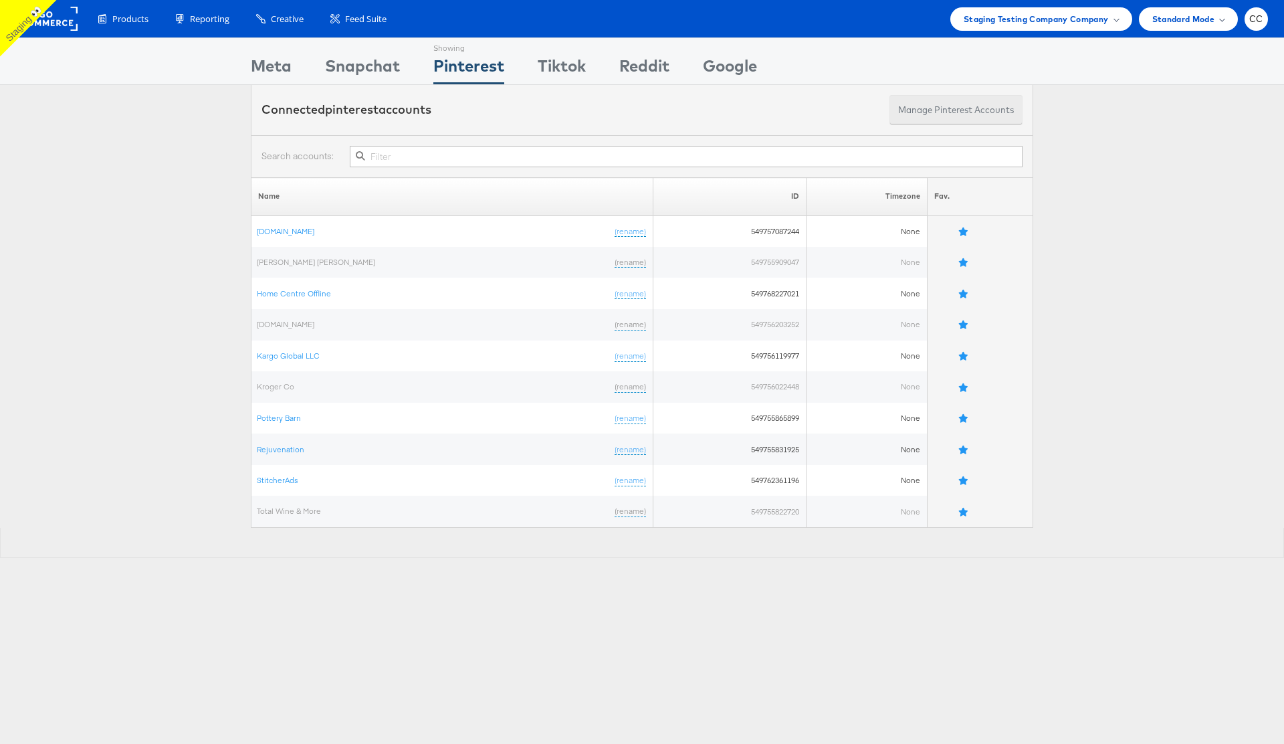
click at [950, 118] on button "Manage Pinterest Accounts" at bounding box center [956, 110] width 133 height 30
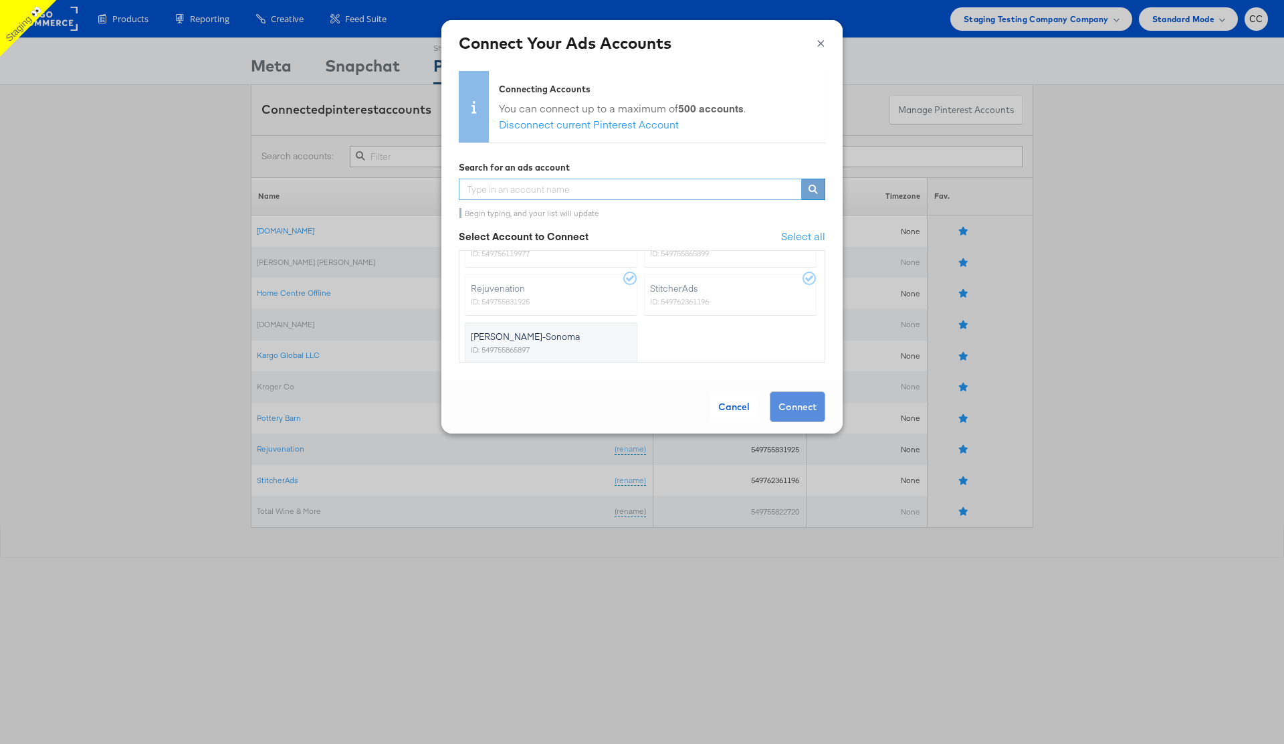
scroll to position [92, 0]
click at [739, 409] on div "Cancel" at bounding box center [733, 406] width 47 height 29
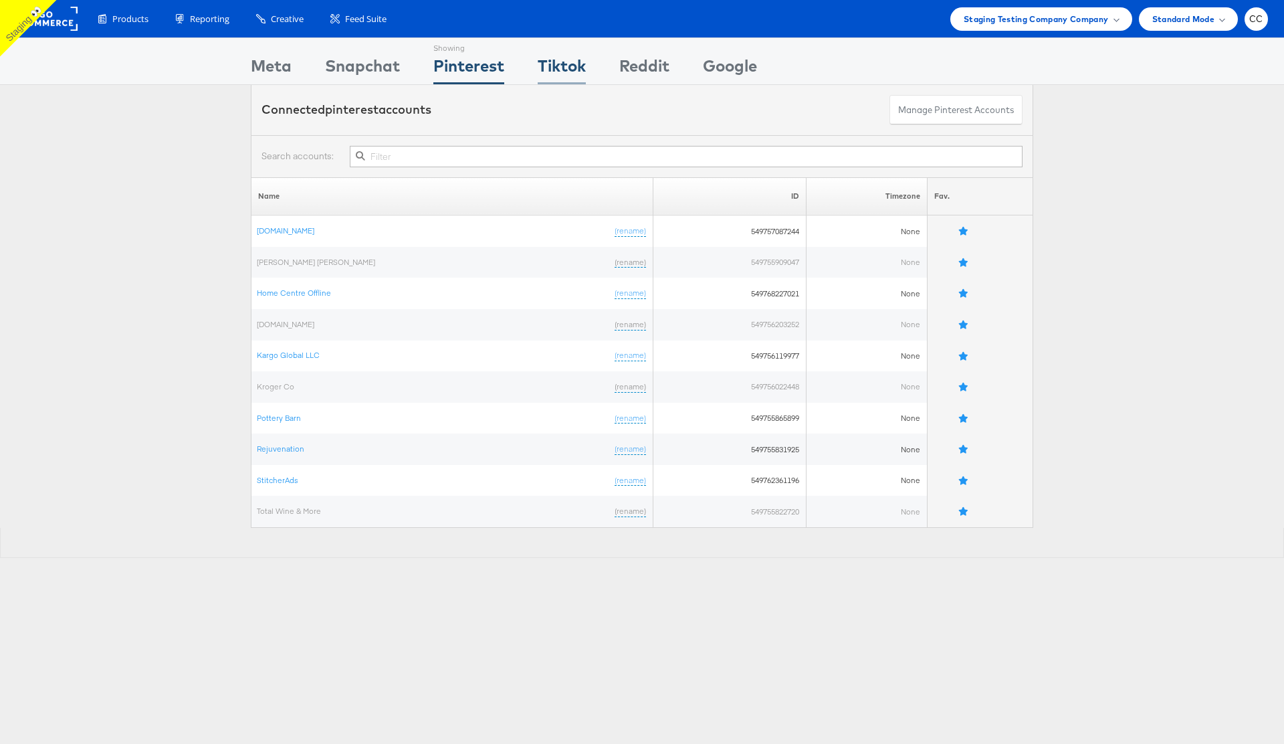
click at [565, 68] on div "Tiktok" at bounding box center [562, 69] width 48 height 30
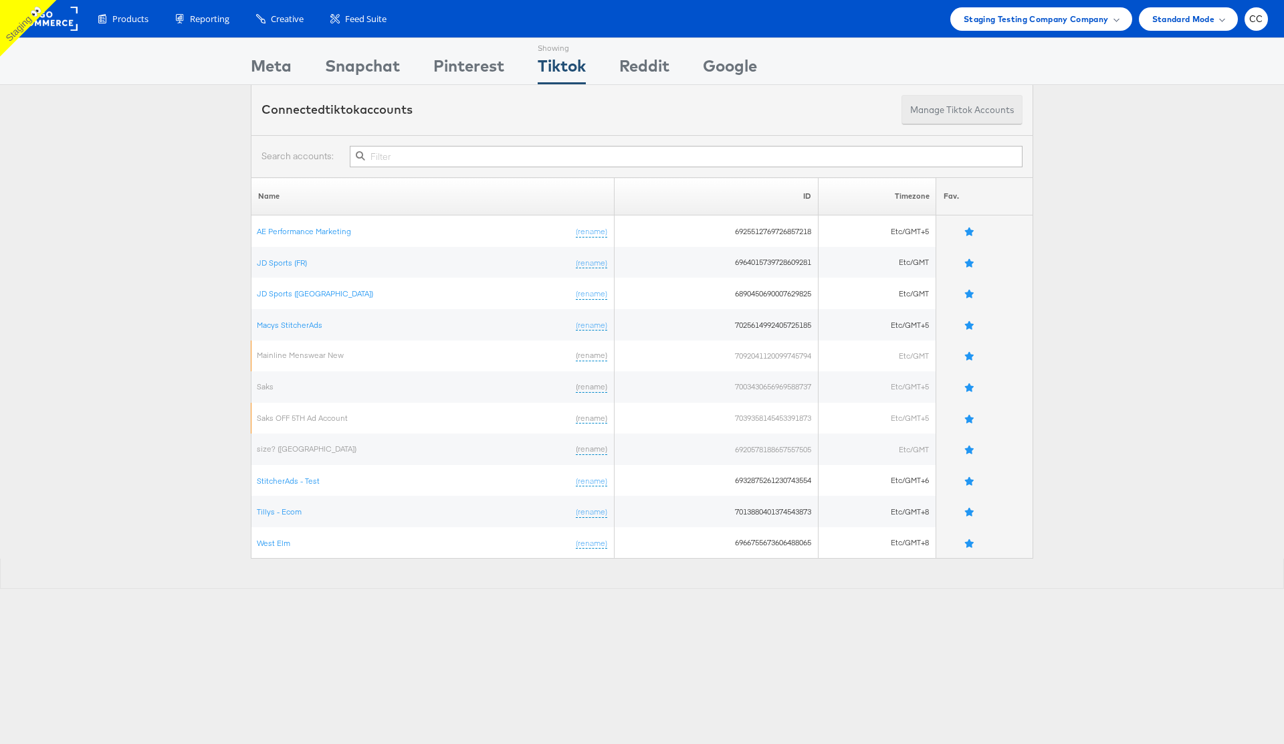
click at [937, 106] on button "Manage Tiktok Accounts" at bounding box center [962, 110] width 121 height 30
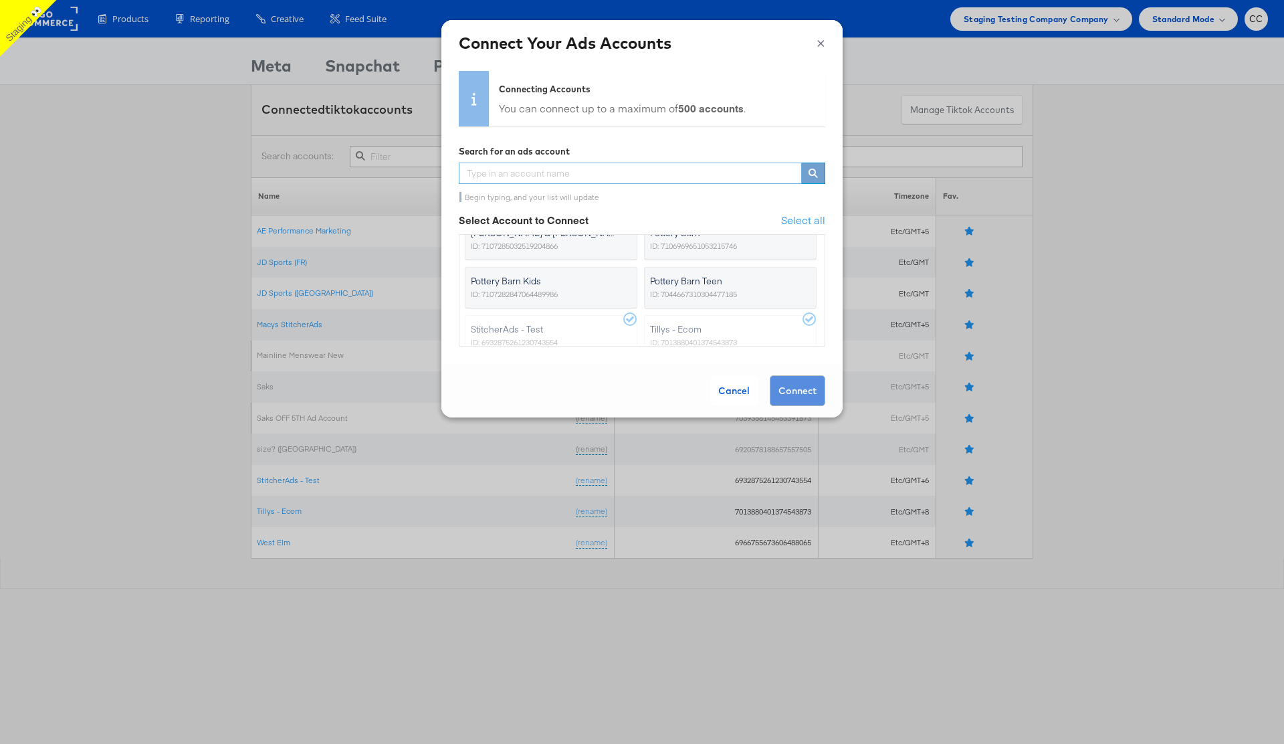
scroll to position [106, 0]
click at [569, 296] on span "Pottery Barn Kids" at bounding box center [543, 292] width 144 height 13
click at [0, 0] on input "Pottery Barn Kids ID: 7107282847064489986" at bounding box center [0, 0] width 0 height 0
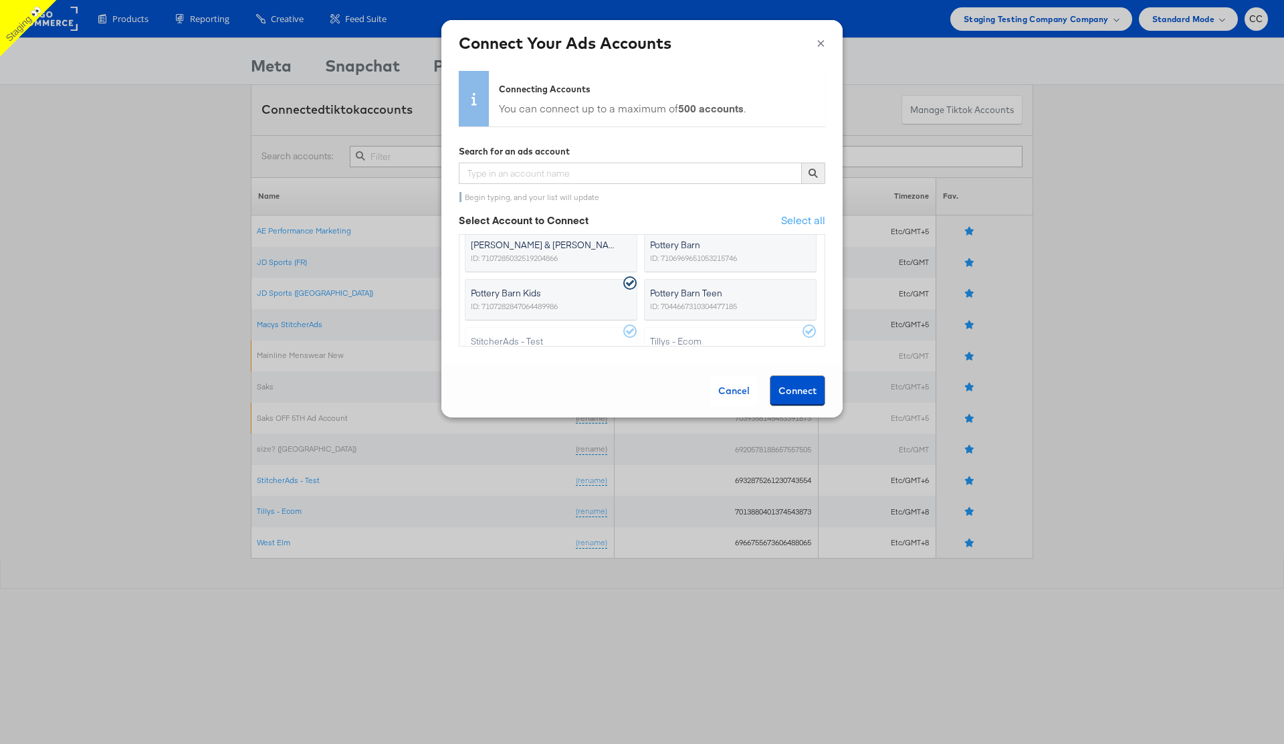
click at [793, 383] on button "Connect" at bounding box center [798, 390] width 56 height 31
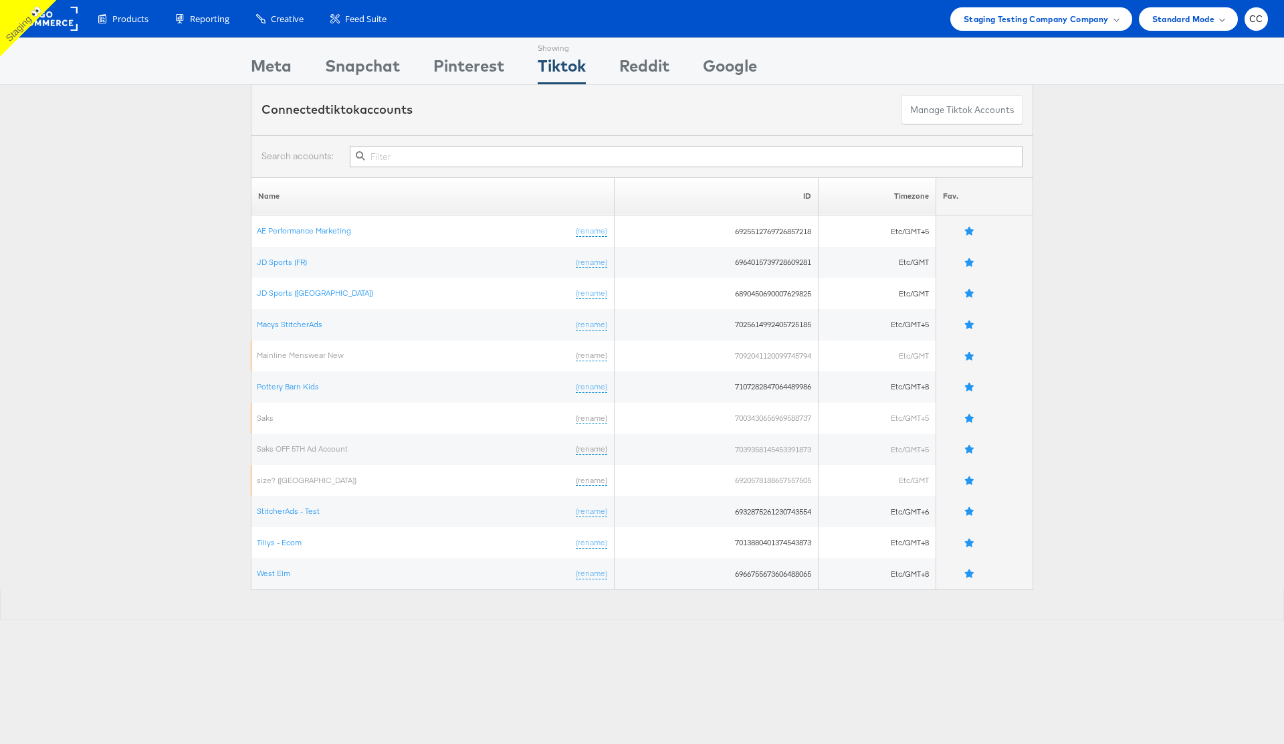
click at [98, 271] on div "Name ID Timezone Fav. AE Performance Marketing (rename) 6925512769726857218 Etc…" at bounding box center [642, 383] width 1284 height 413
click at [655, 68] on div "Reddit" at bounding box center [644, 69] width 50 height 30
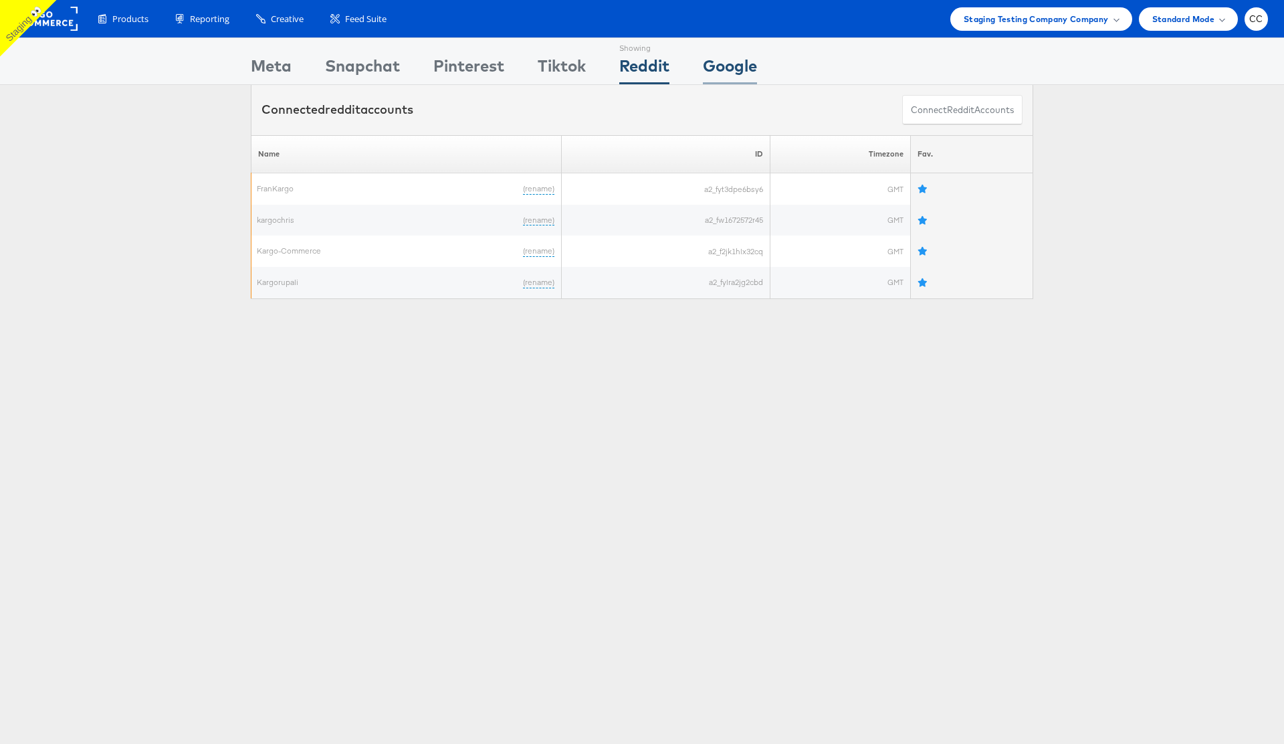
click at [738, 67] on div "Google" at bounding box center [730, 69] width 54 height 30
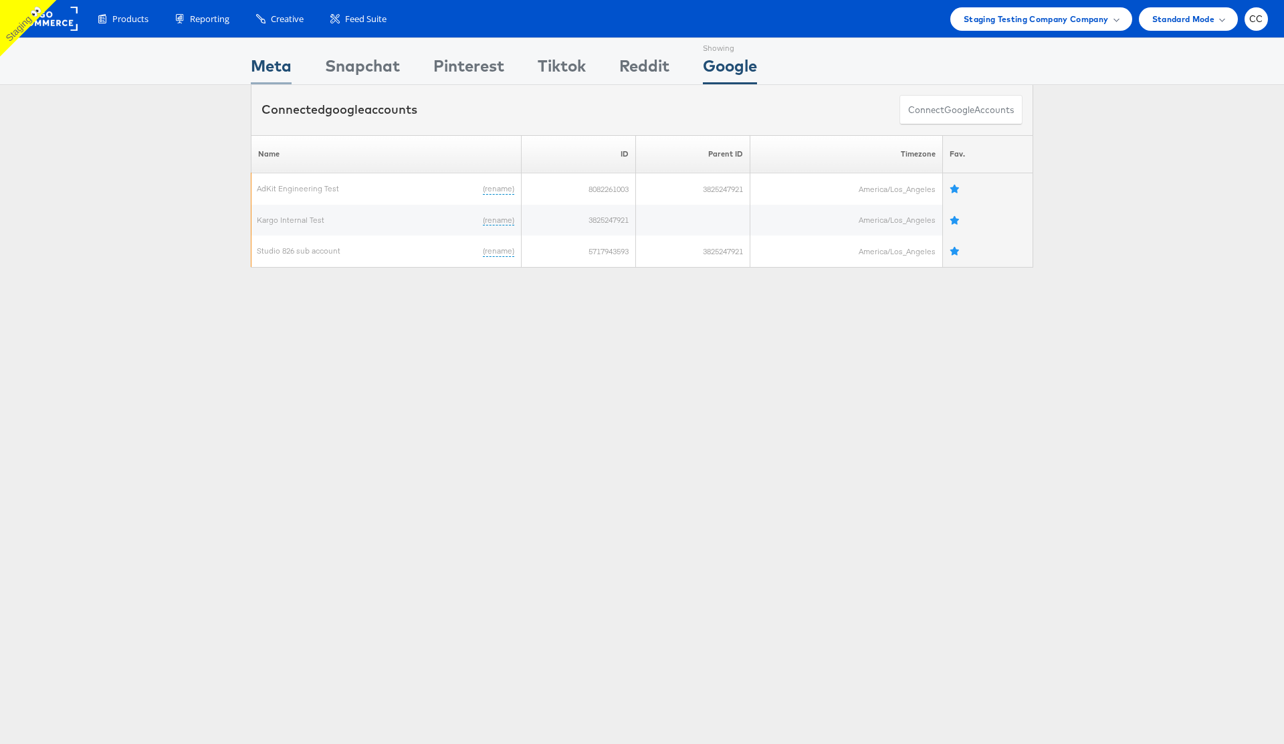
click at [276, 70] on div "Meta" at bounding box center [271, 69] width 41 height 30
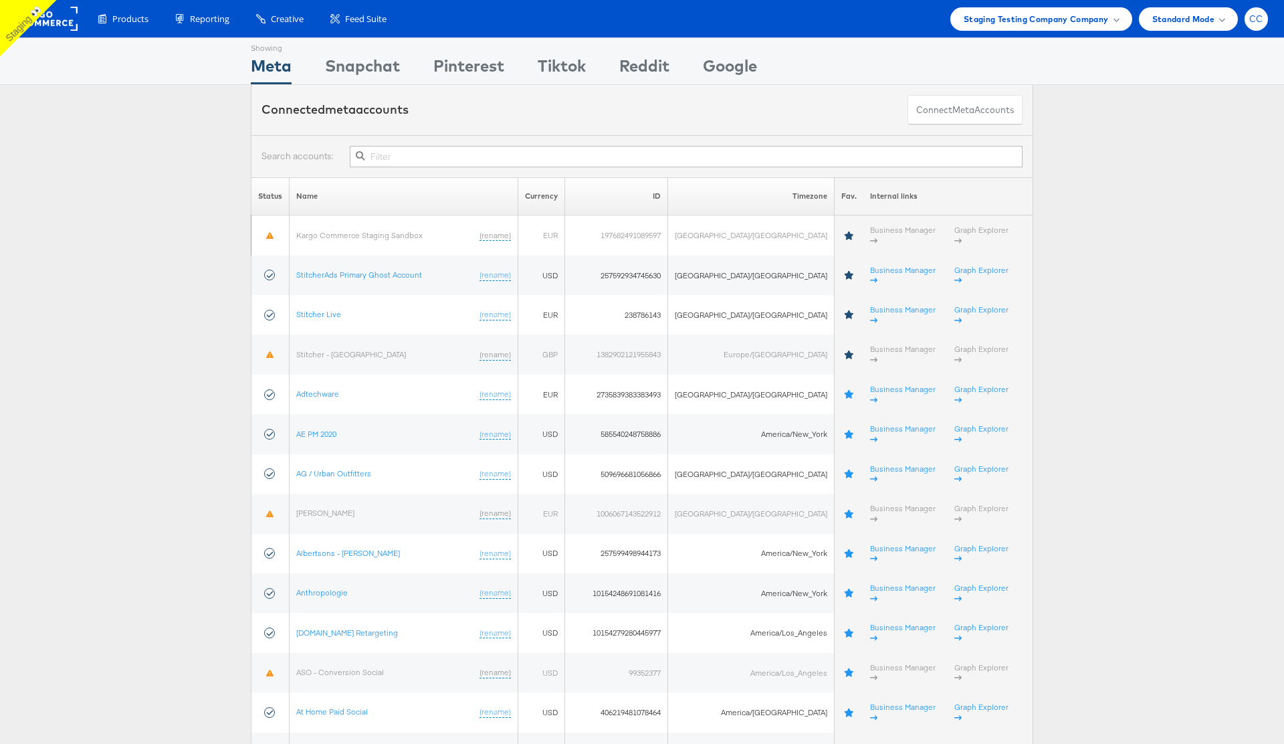
click at [1259, 16] on span "CC" at bounding box center [1256, 19] width 14 height 9
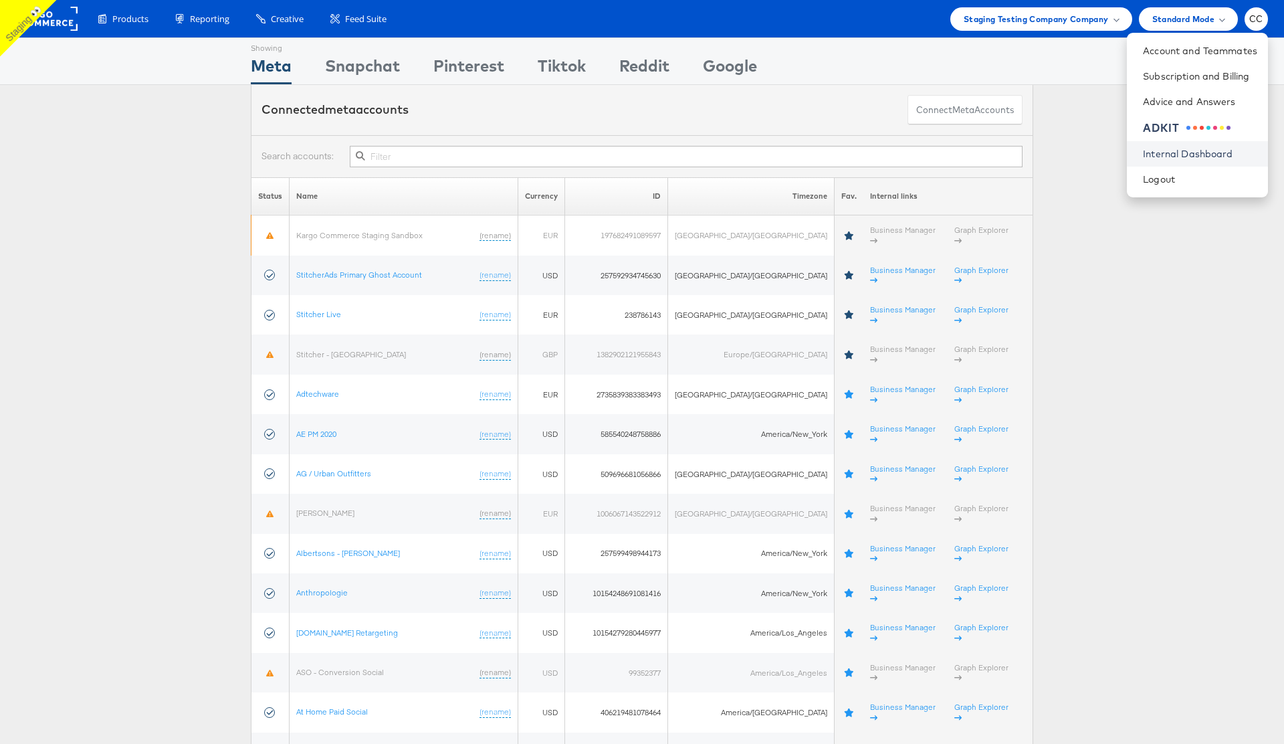
click at [1197, 158] on link "Internal Dashboard" at bounding box center [1200, 153] width 114 height 13
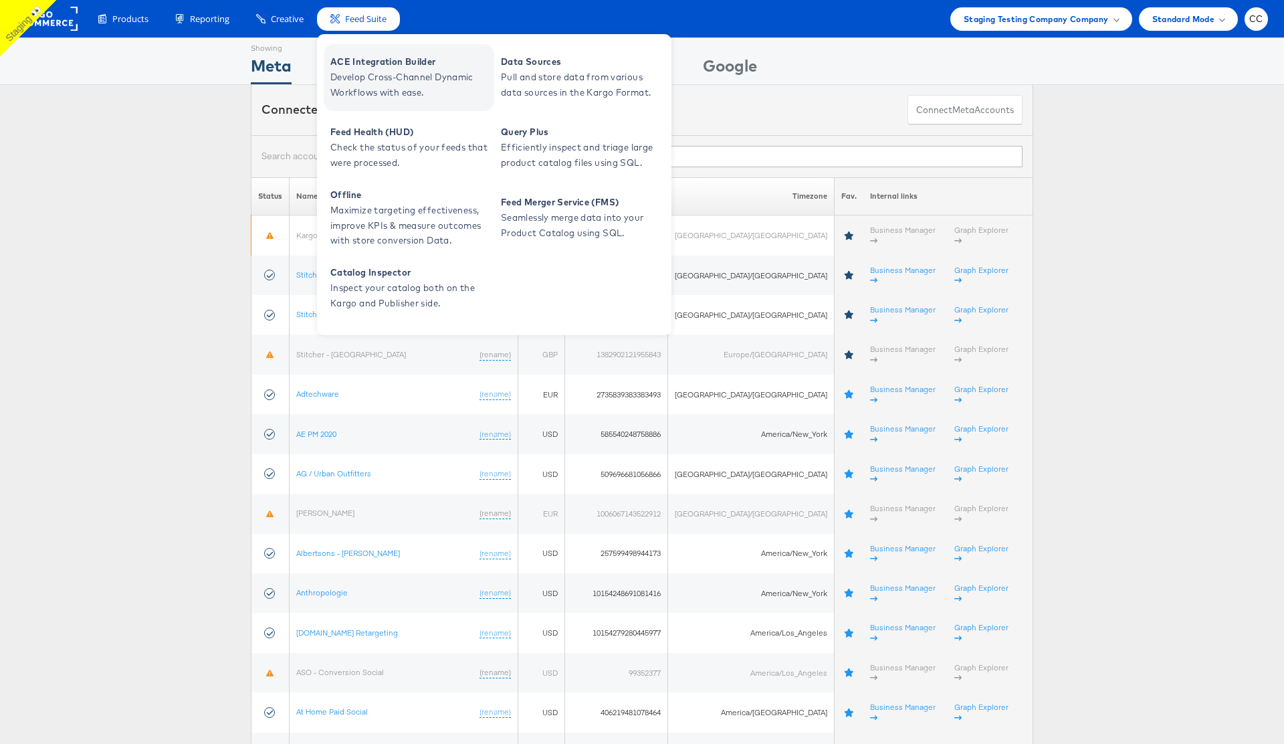
click at [393, 70] on span "Develop Cross-Channel Dynamic Workflows with ease." at bounding box center [410, 85] width 161 height 31
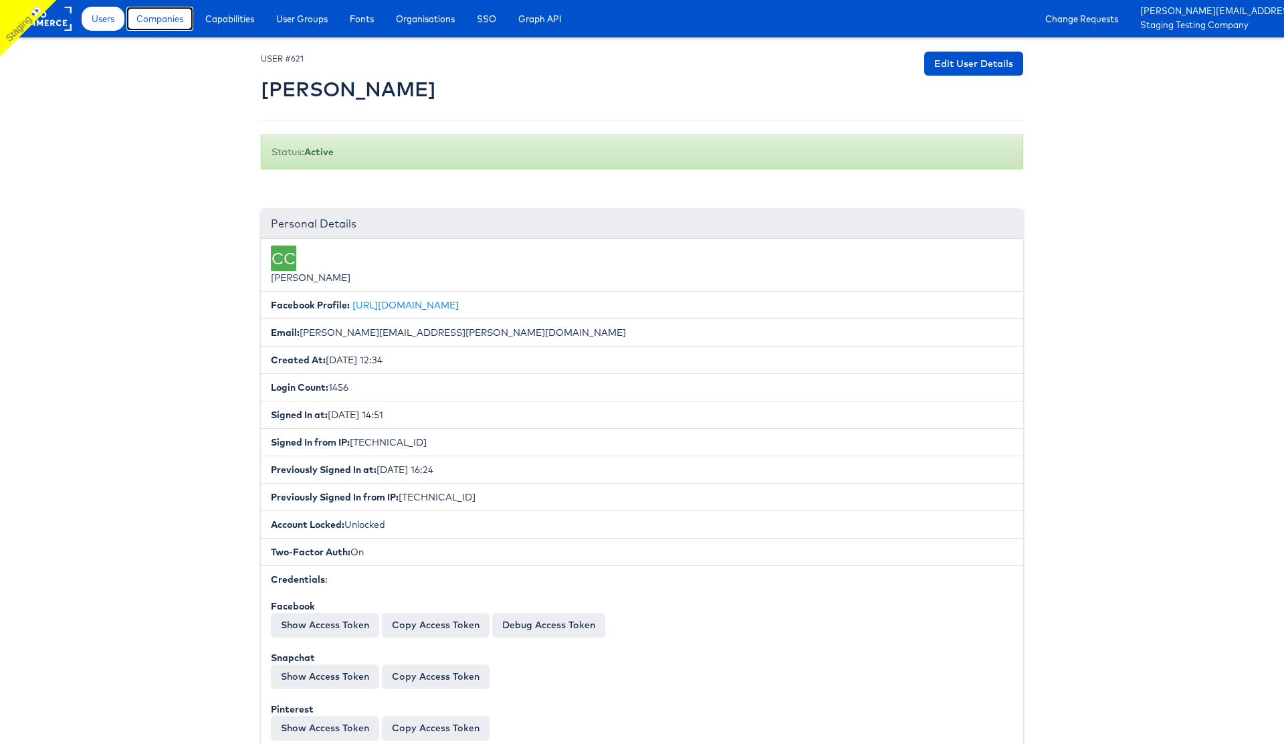
click at [155, 17] on span "Companies" at bounding box center [159, 18] width 47 height 13
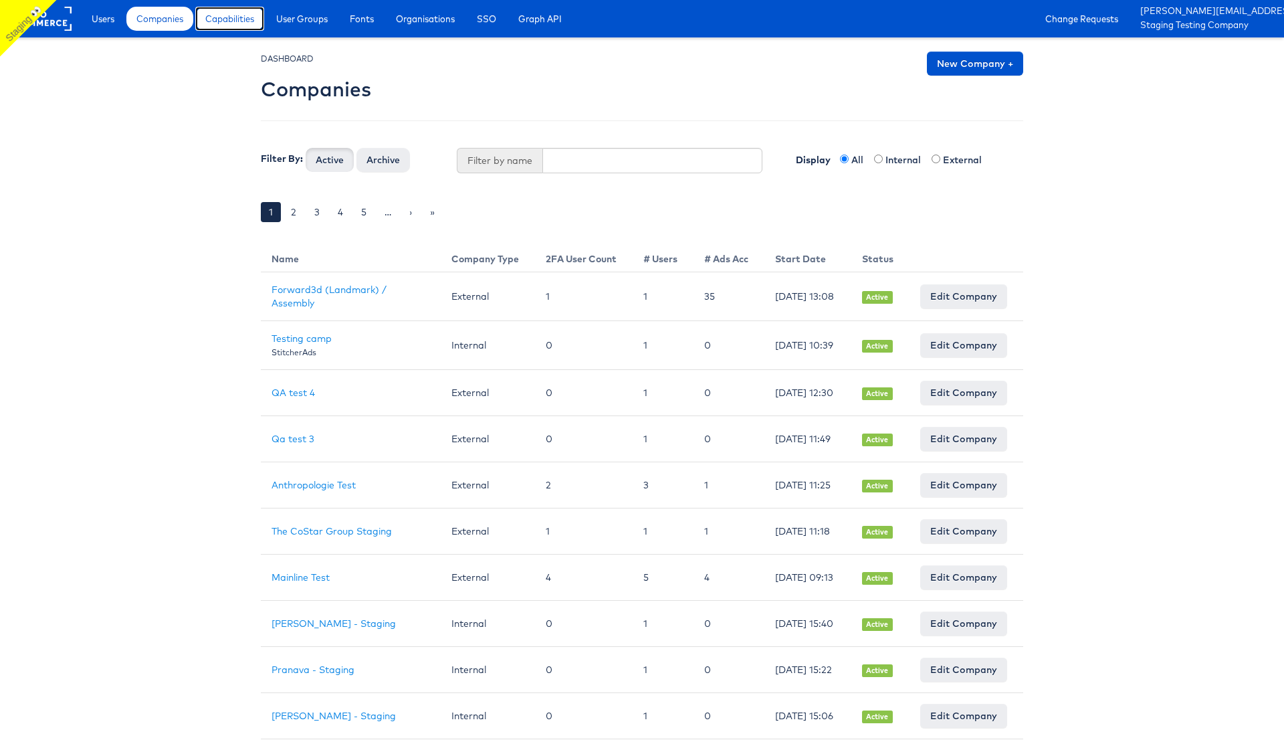
click at [244, 24] on span "Capabilities" at bounding box center [229, 18] width 49 height 13
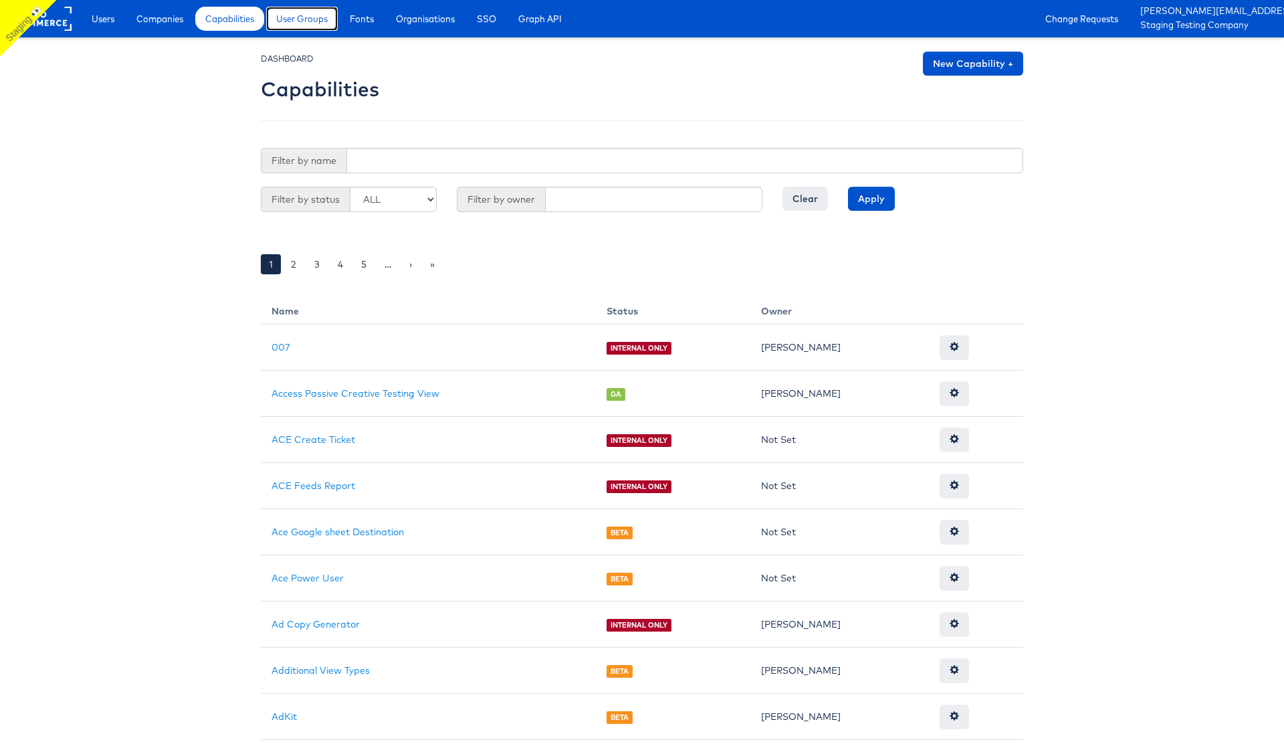
click at [290, 21] on span "User Groups" at bounding box center [302, 18] width 52 height 13
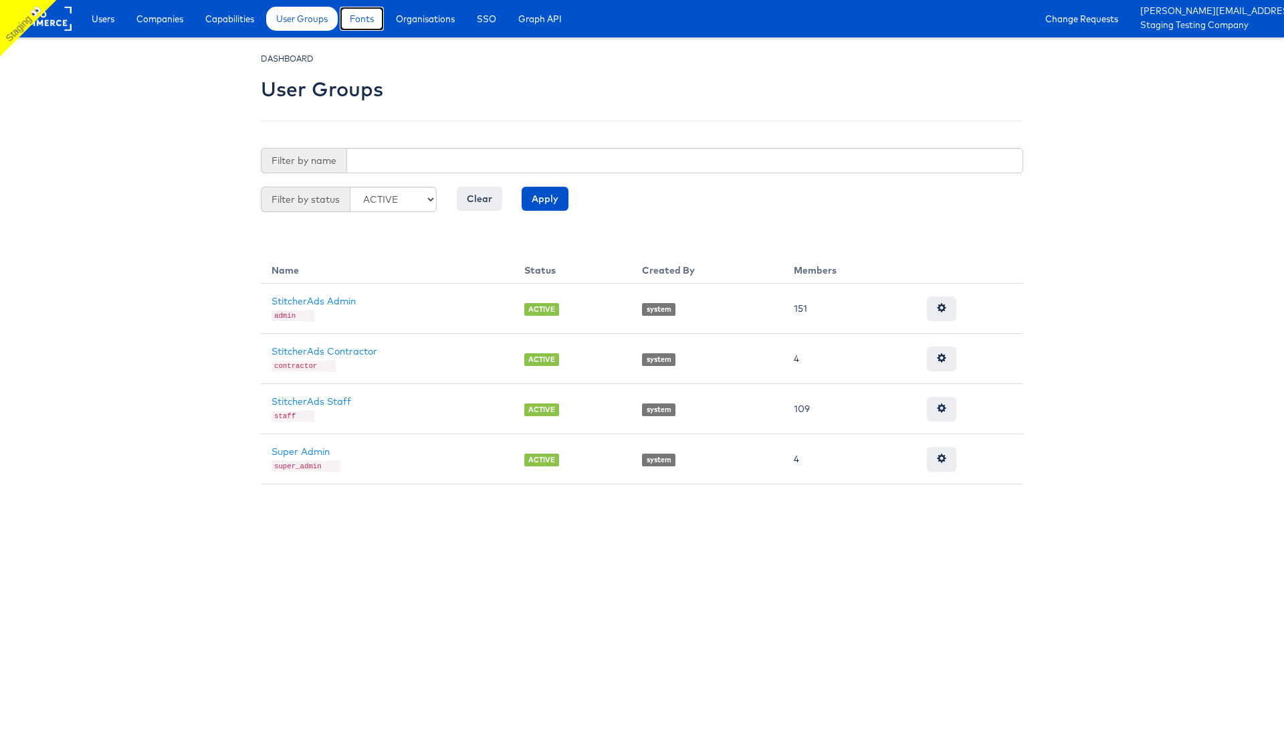
click at [358, 24] on span "Fonts" at bounding box center [362, 18] width 24 height 13
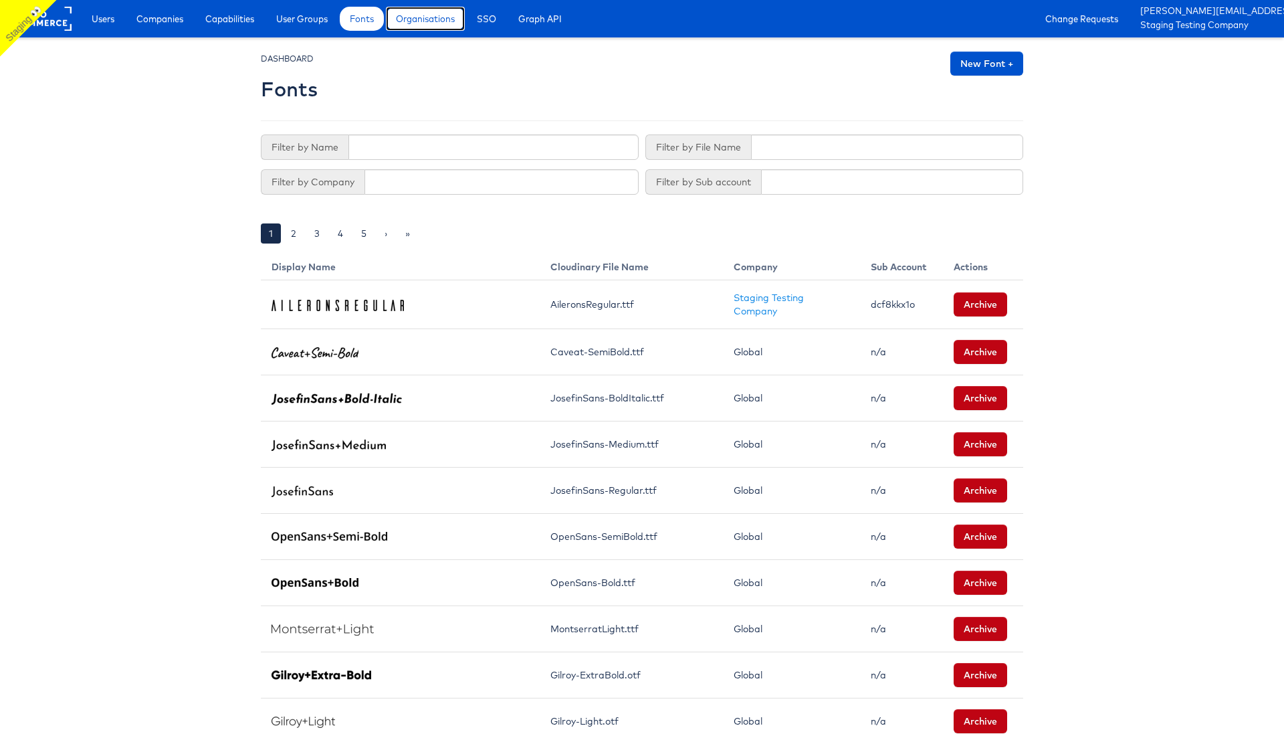
click at [435, 22] on span "Organisations" at bounding box center [425, 18] width 59 height 13
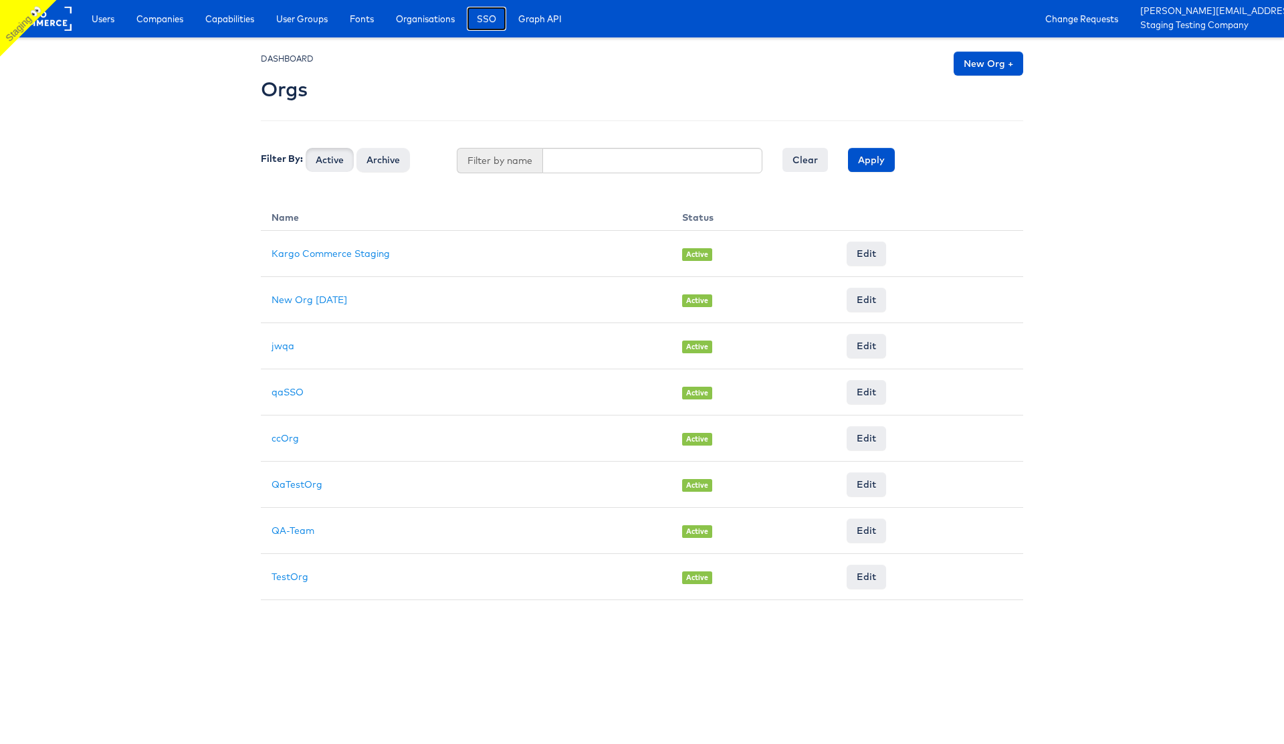
click at [495, 19] on span "SSO" at bounding box center [486, 18] width 19 height 13
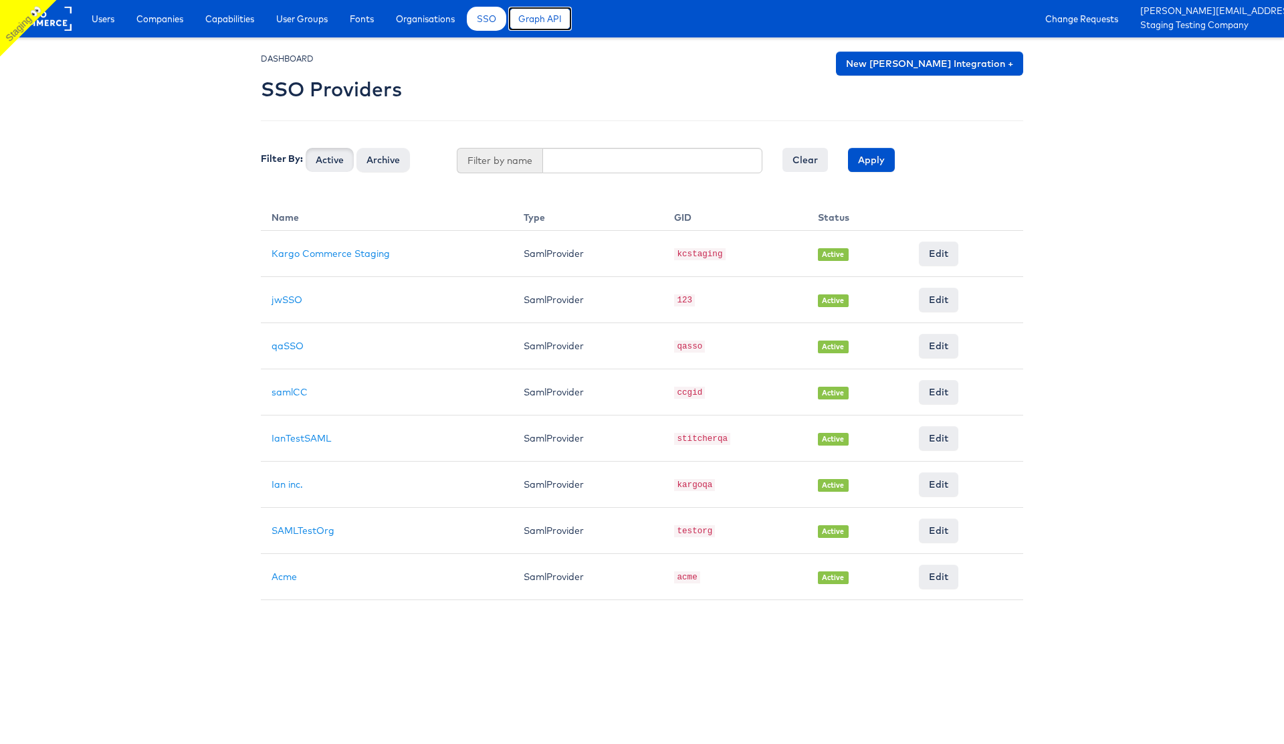
click at [548, 23] on span "Graph API" at bounding box center [539, 18] width 43 height 13
click at [411, 23] on span "Organisations" at bounding box center [425, 18] width 59 height 13
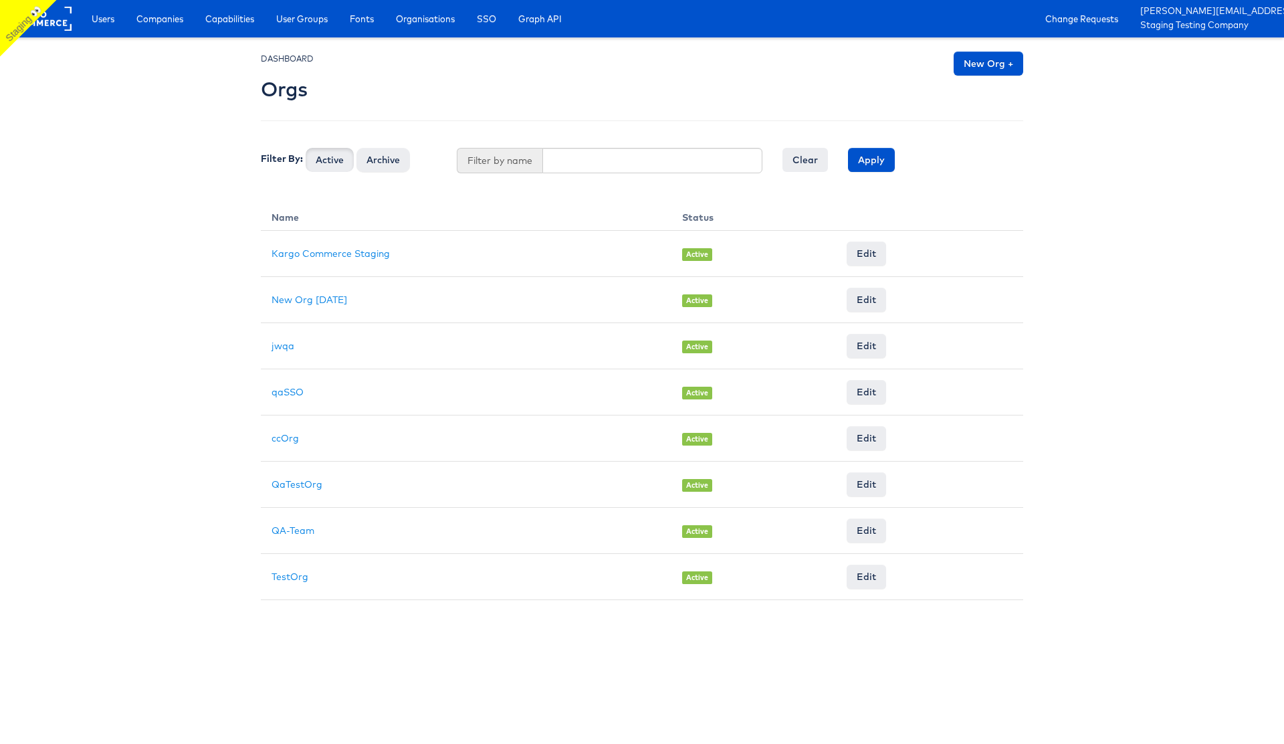
click at [72, 238] on body "Users Companies Capabilities User Groups Fonts Organisations SSO Graph API Chan…" at bounding box center [642, 300] width 1284 height 600
